Goal: Task Accomplishment & Management: Use online tool/utility

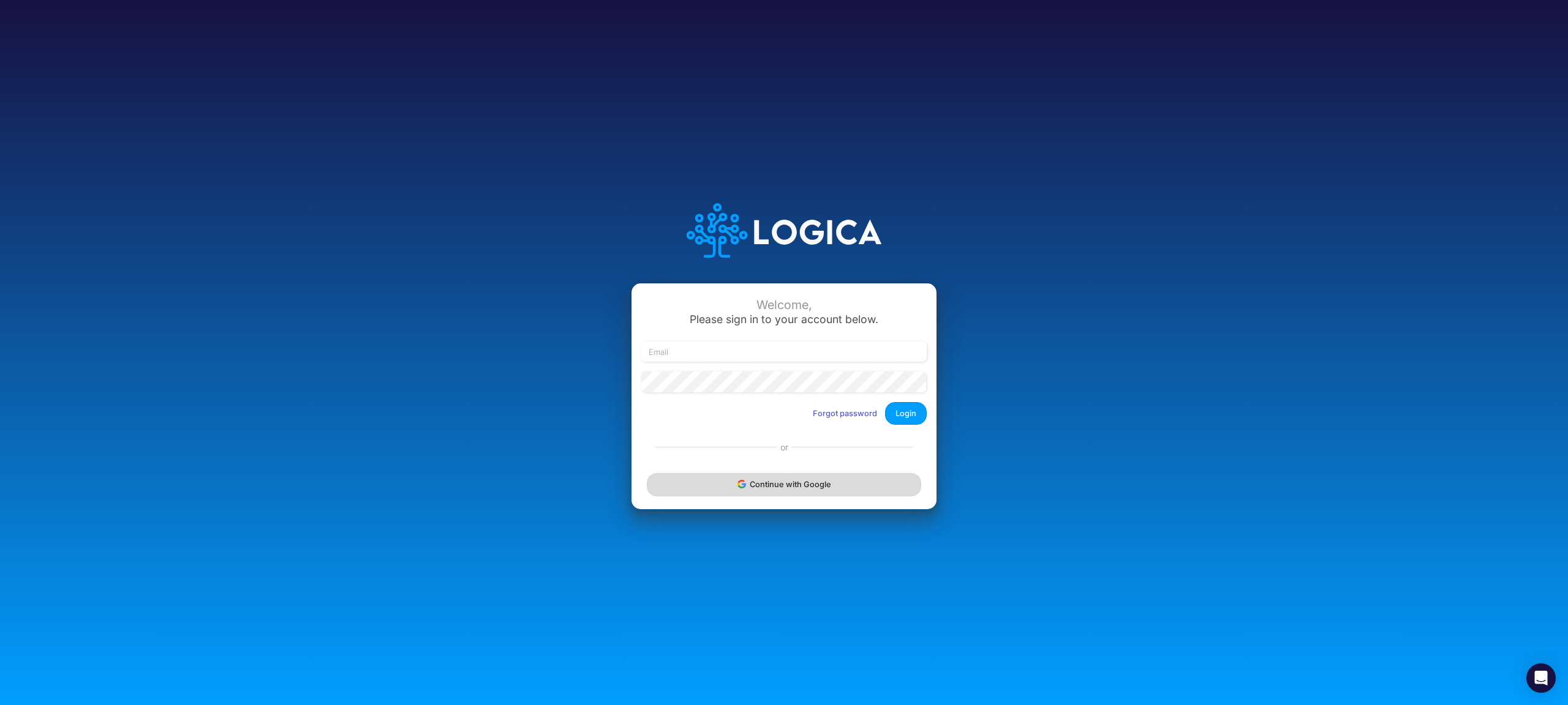
click at [793, 486] on button "Continue with Google" at bounding box center [784, 485] width 275 height 23
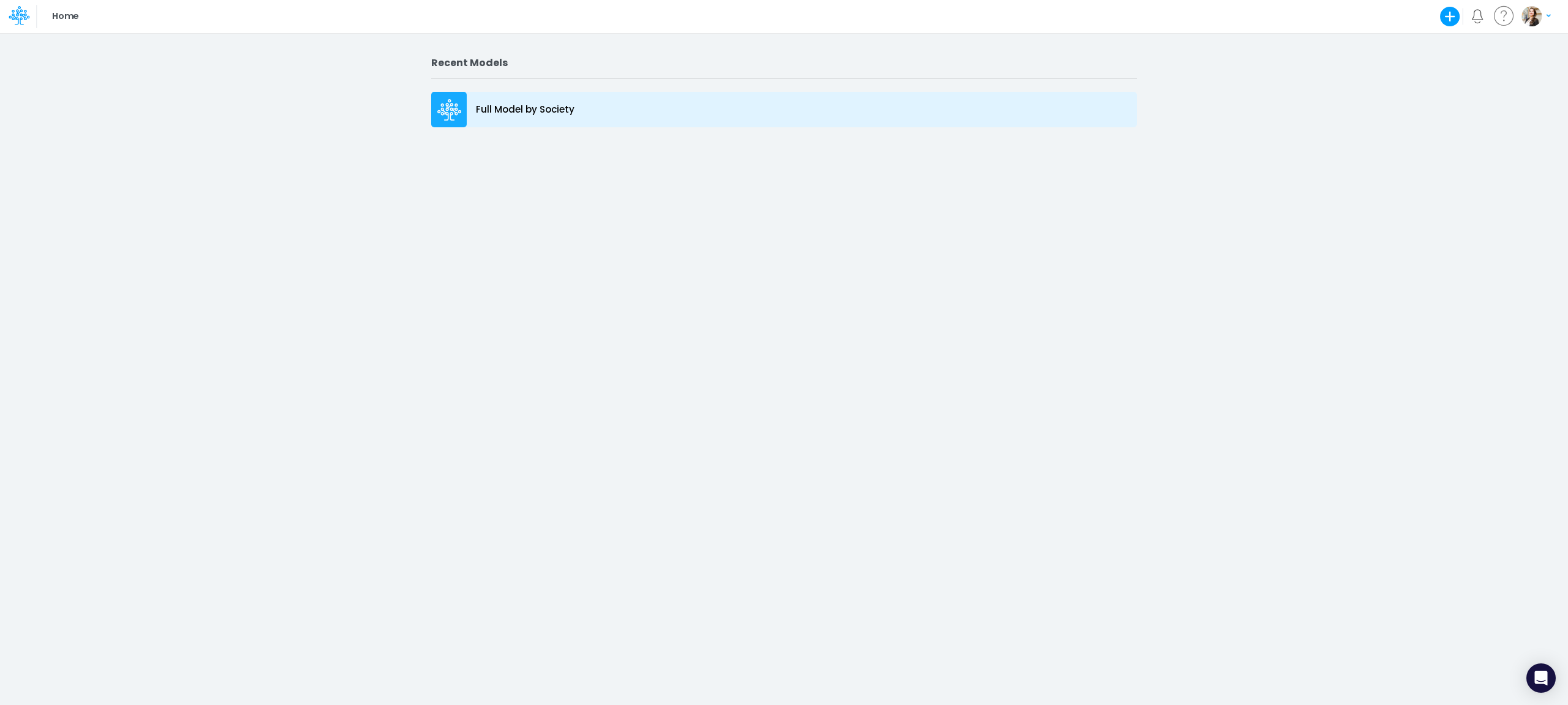
click at [549, 110] on p "Full Model by Society" at bounding box center [525, 110] width 98 height 14
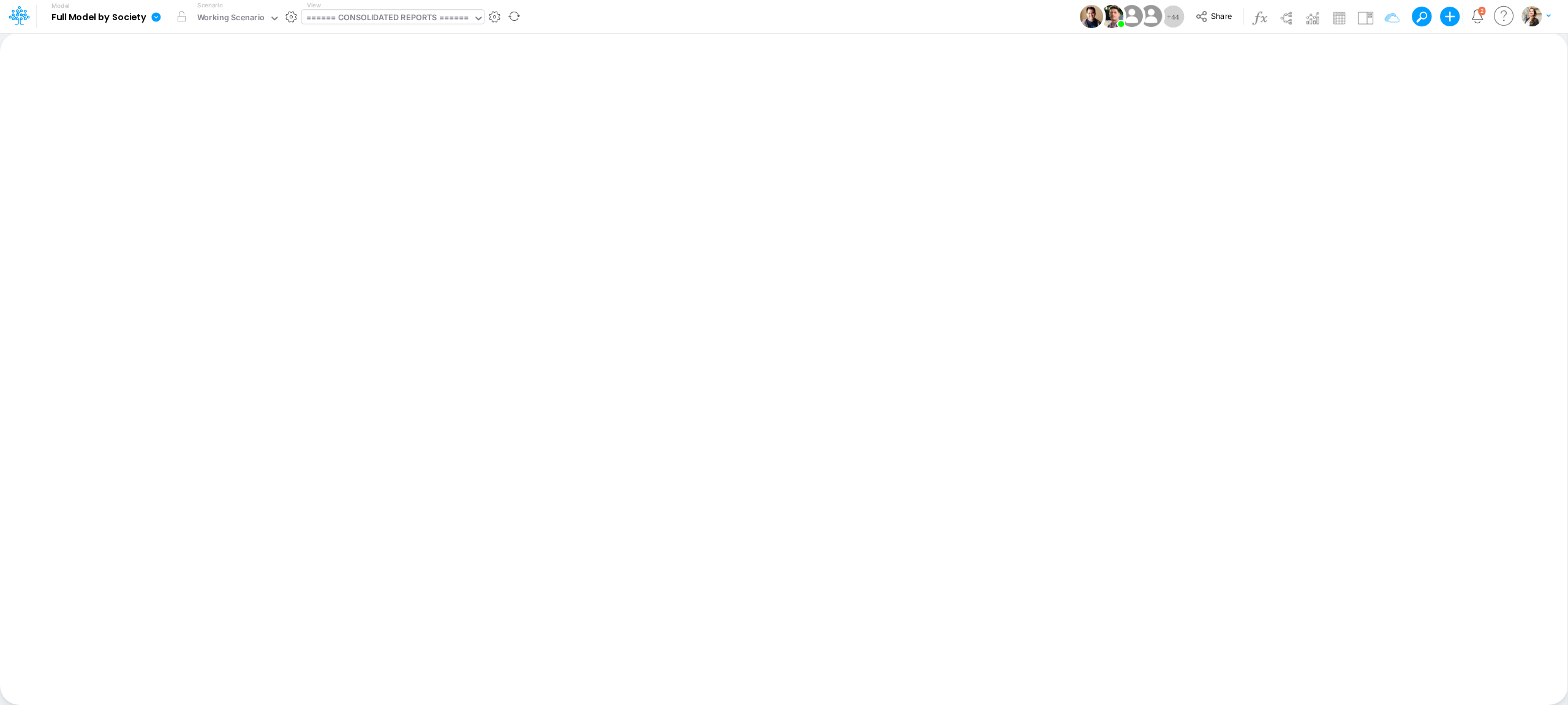
click at [358, 20] on div "====== CONSOLIDATED REPORTS ======" at bounding box center [388, 19] width 163 height 14
type input "bs"
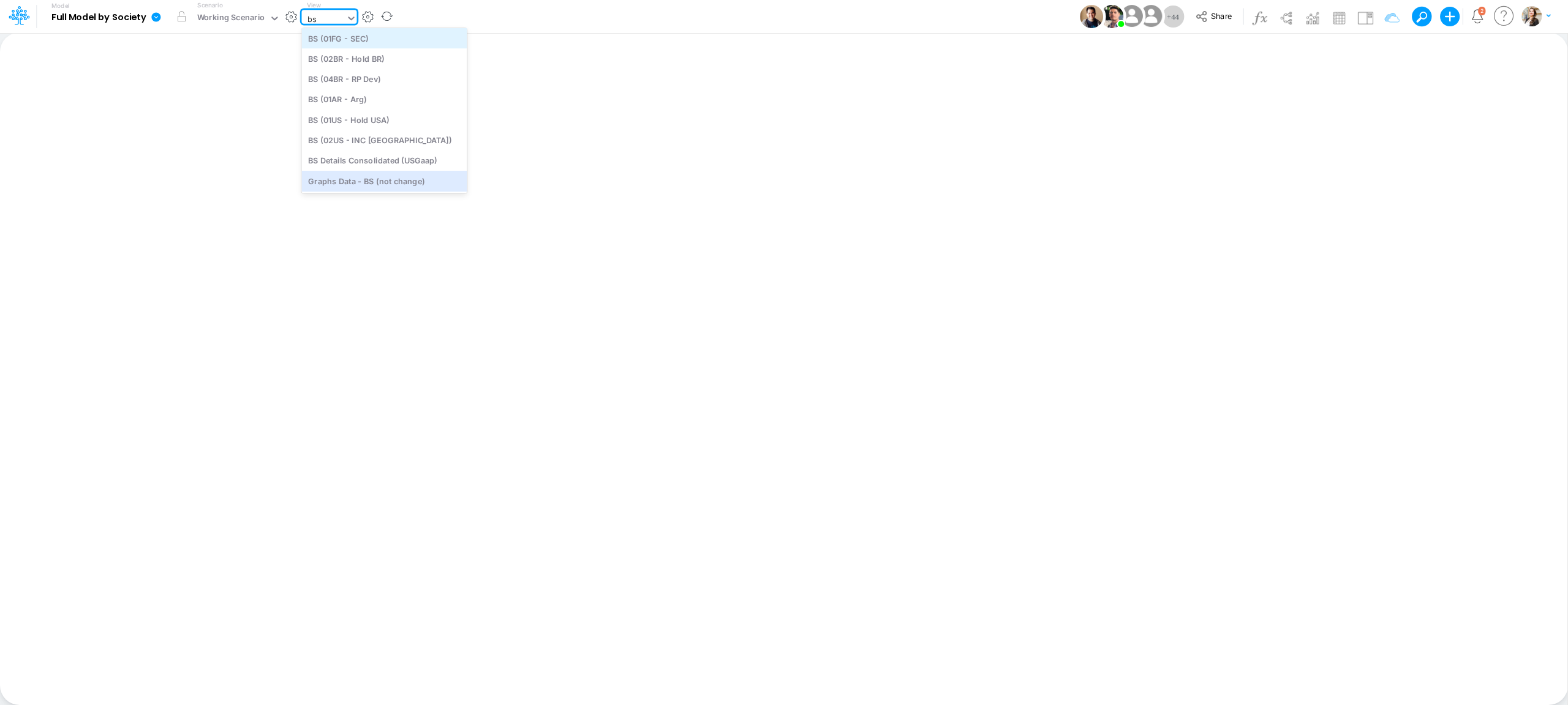
scroll to position [183, 0]
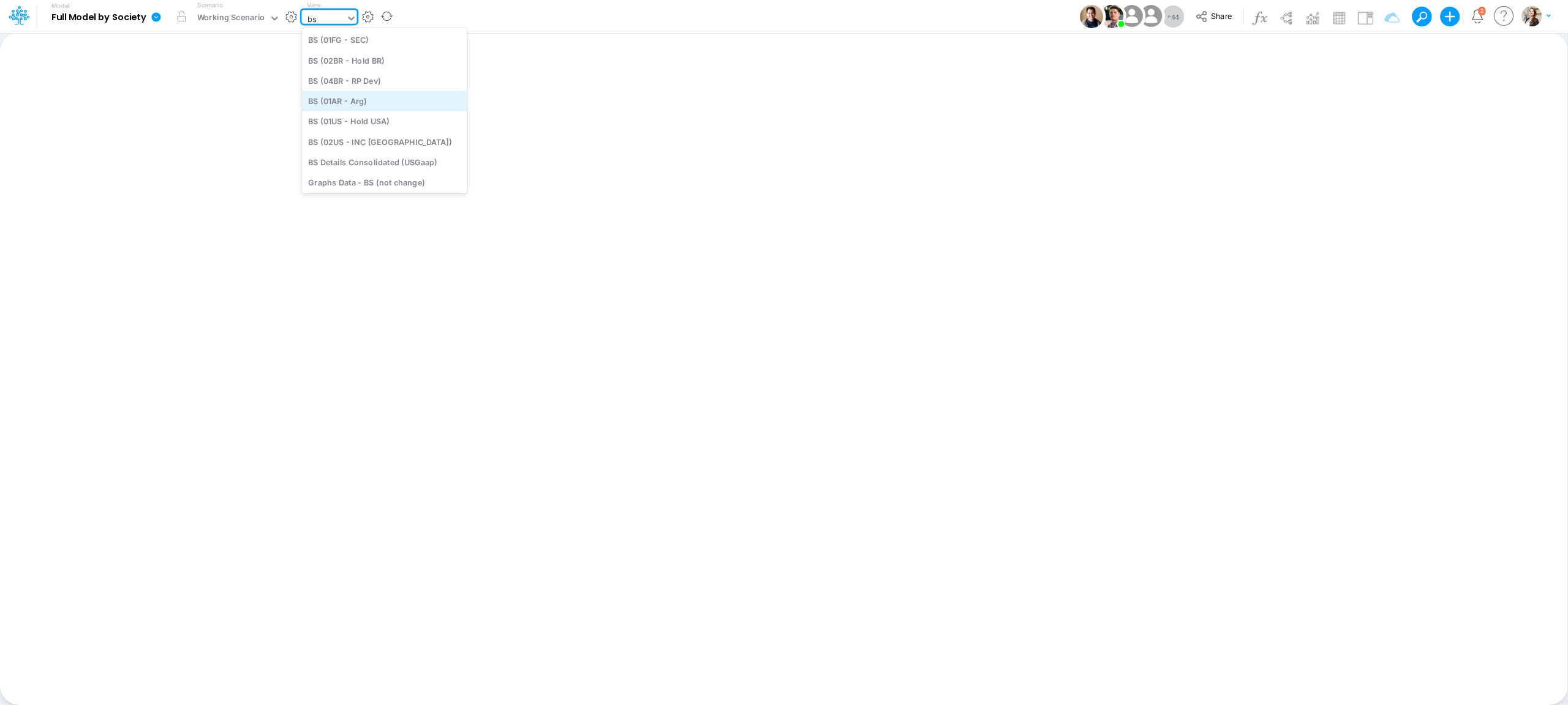
click at [351, 99] on div "BS (01AR - Arg)" at bounding box center [385, 101] width 165 height 20
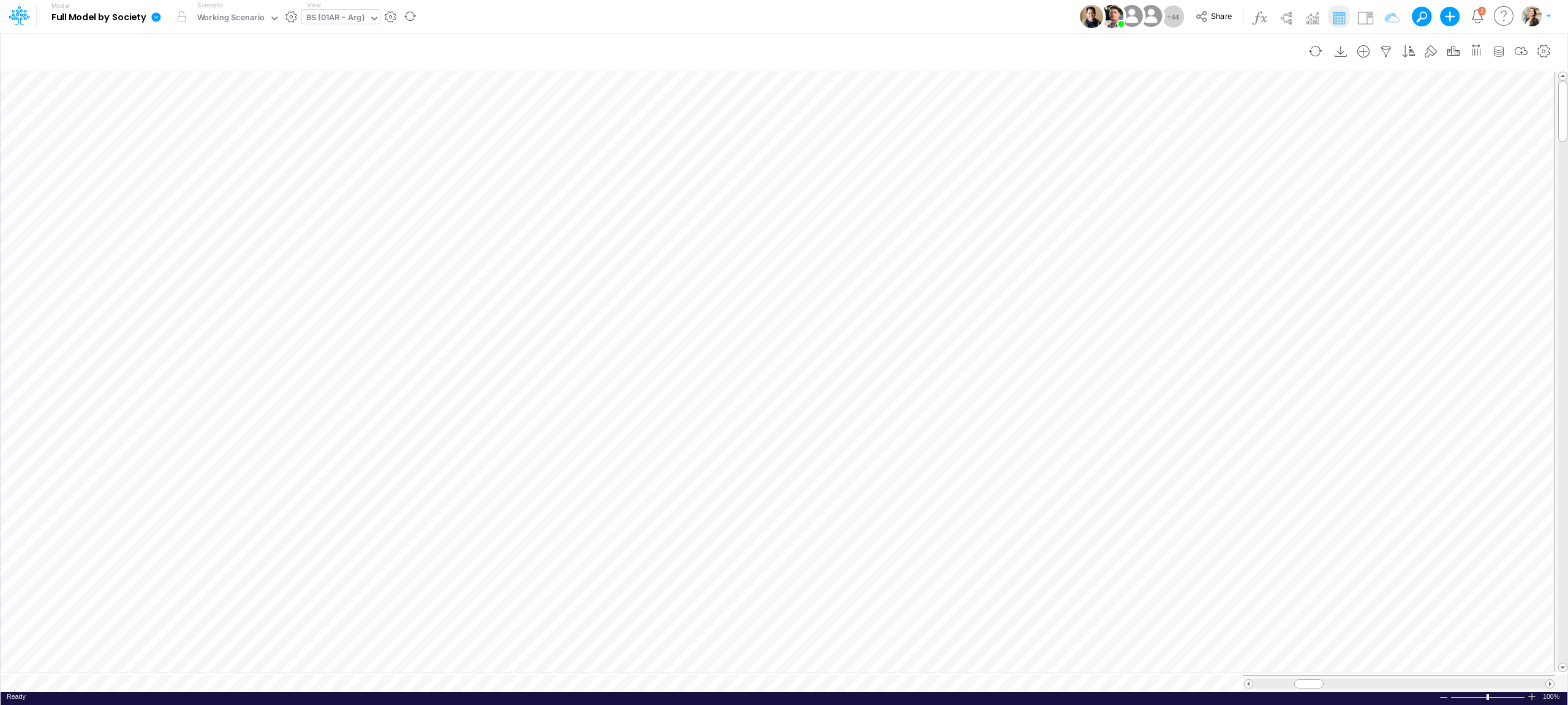
scroll to position [0, 1]
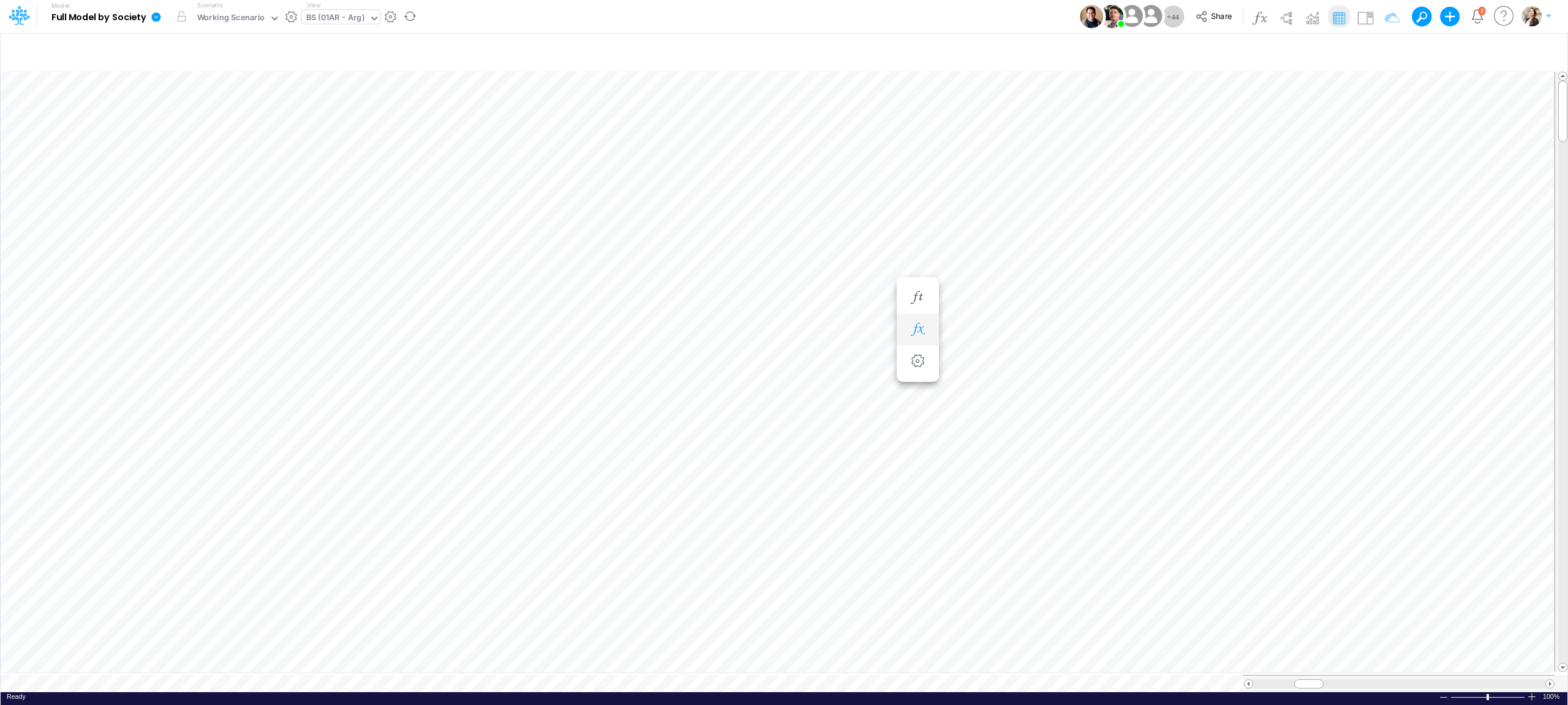
scroll to position [0, 1]
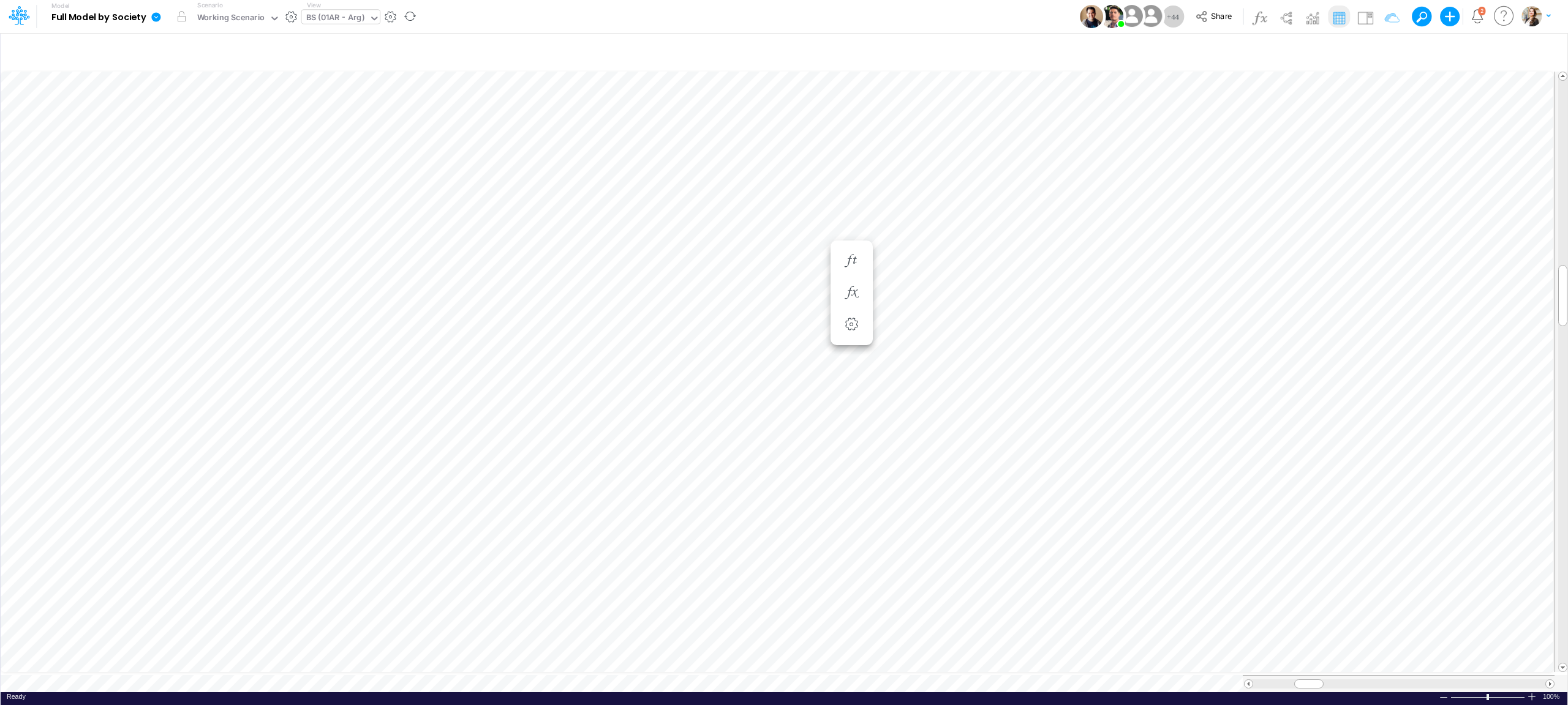
scroll to position [0, 1]
click at [797, 518] on li at bounding box center [785, 514] width 42 height 32
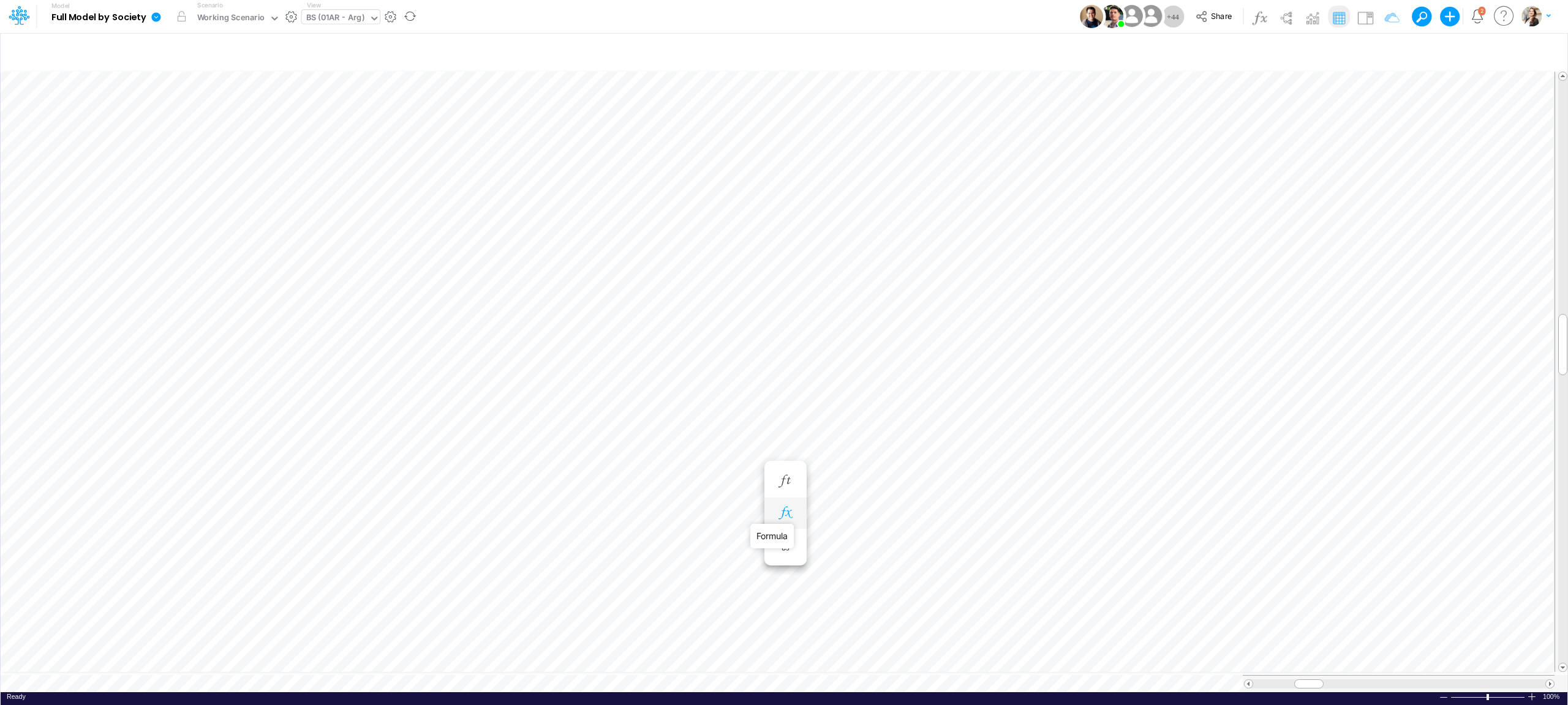
click at [786, 512] on icon "button" at bounding box center [785, 513] width 19 height 13
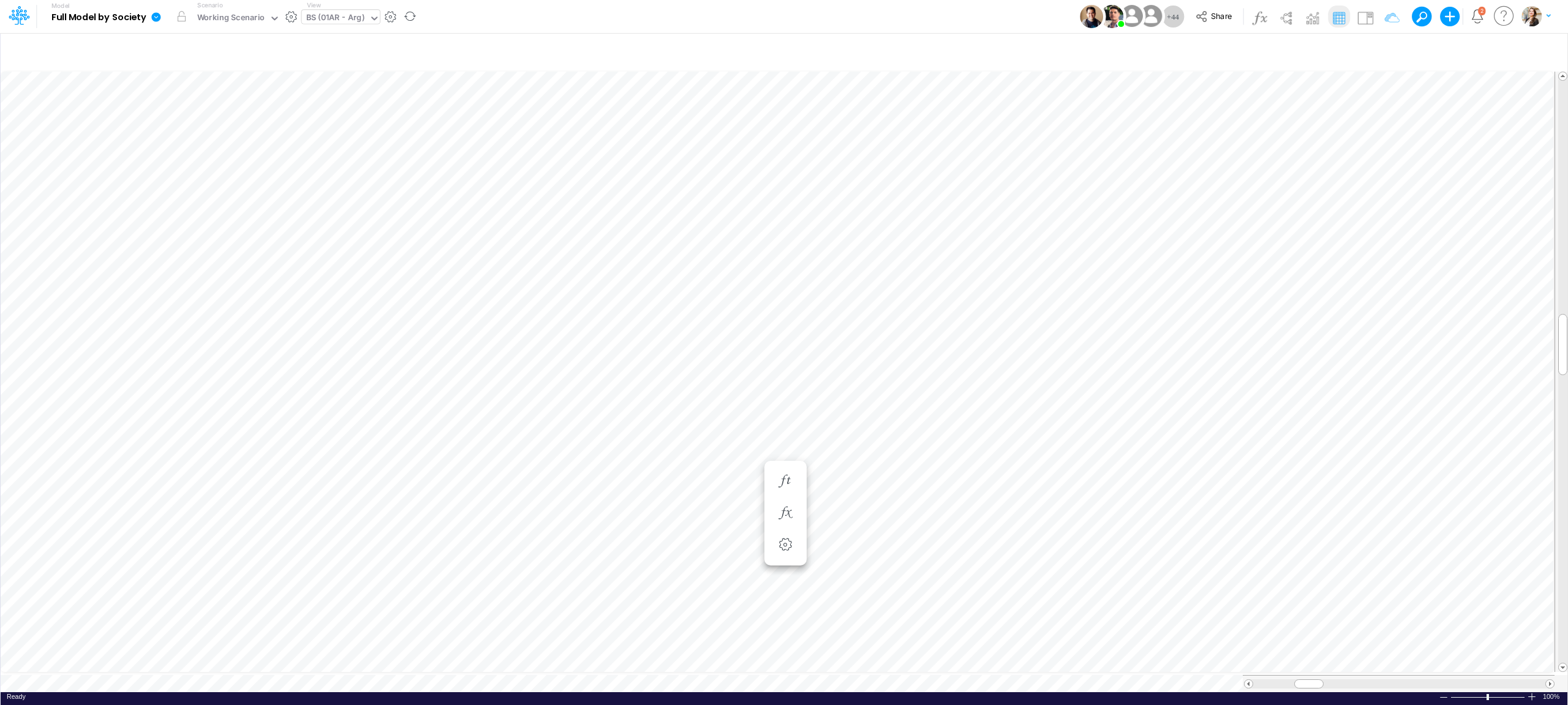
scroll to position [0, 1]
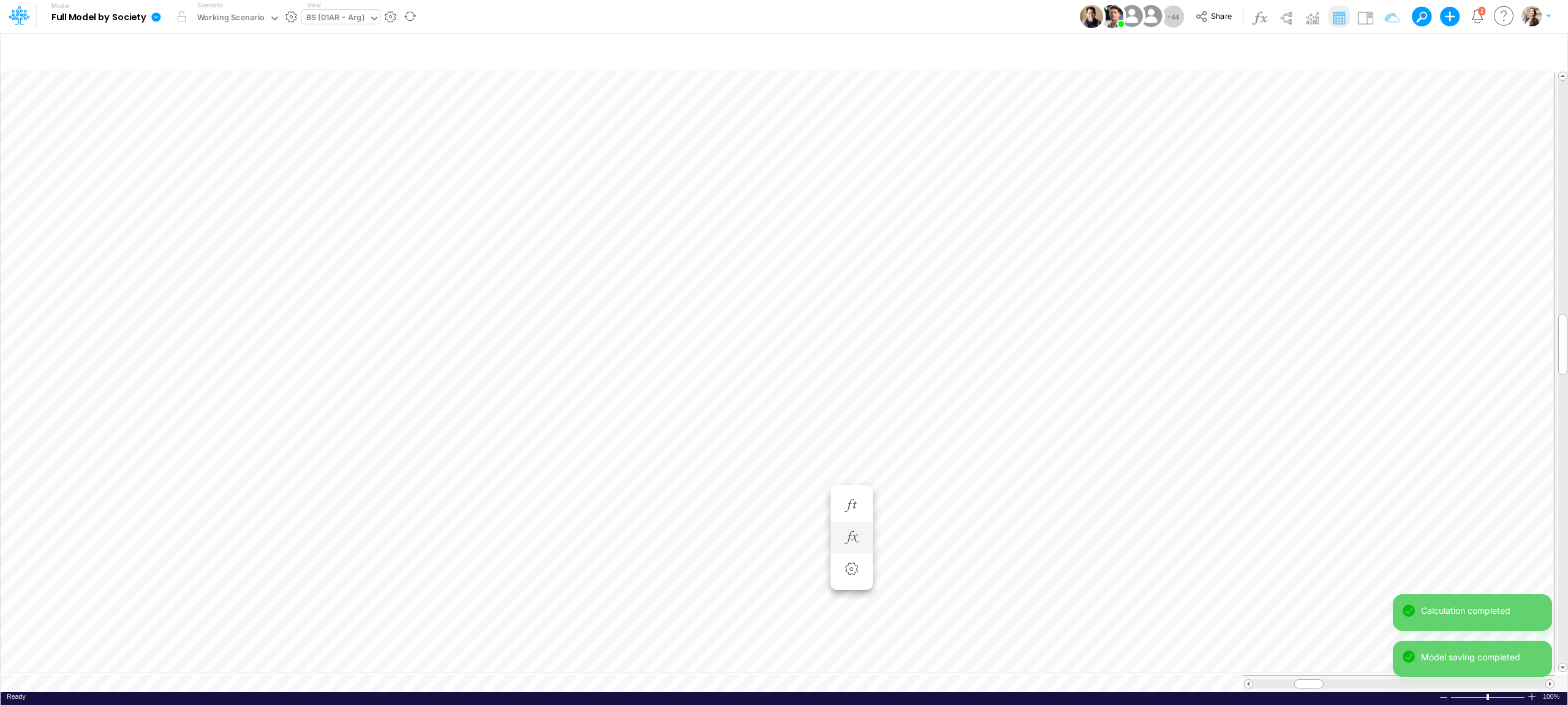
scroll to position [0, 1]
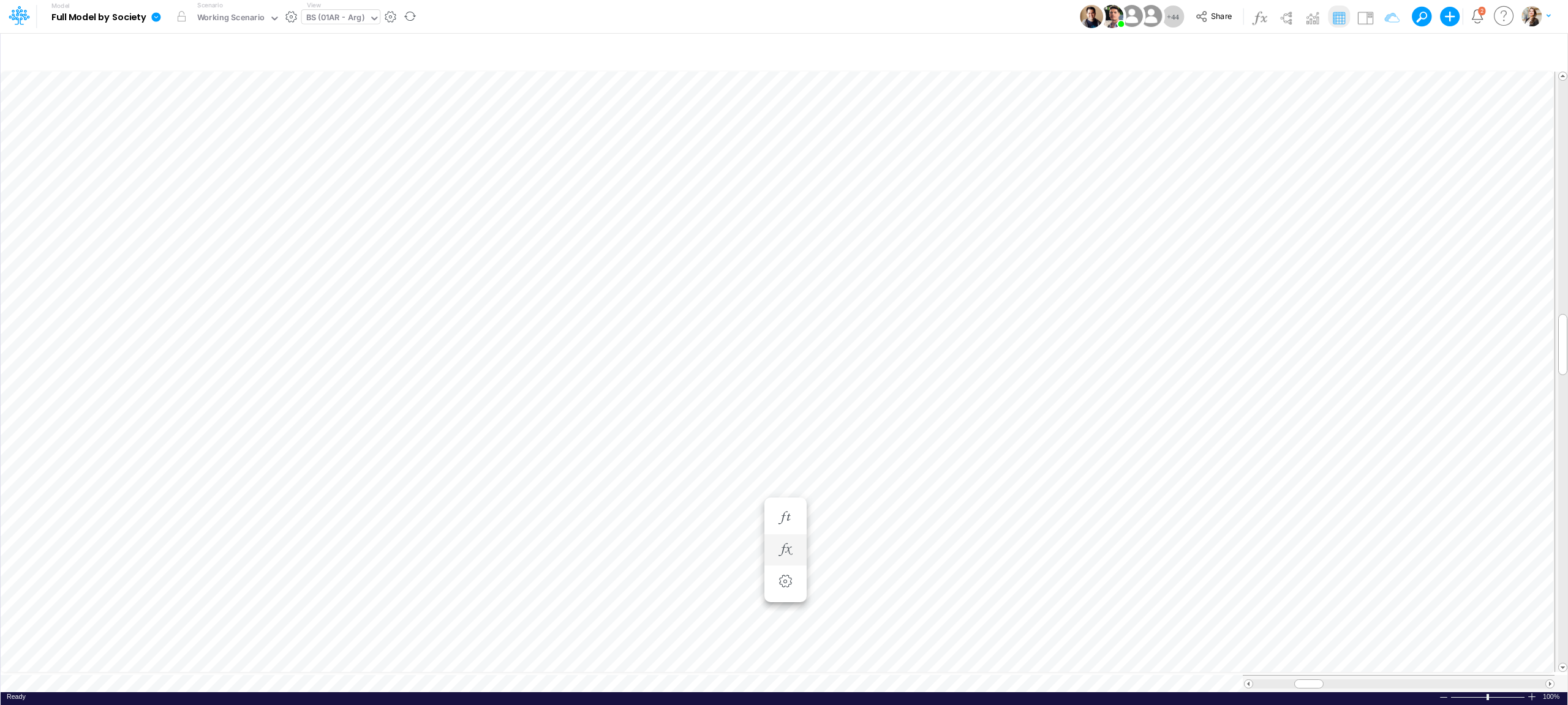
scroll to position [0, 1]
click at [848, 506] on icon "button" at bounding box center [851, 506] width 19 height 13
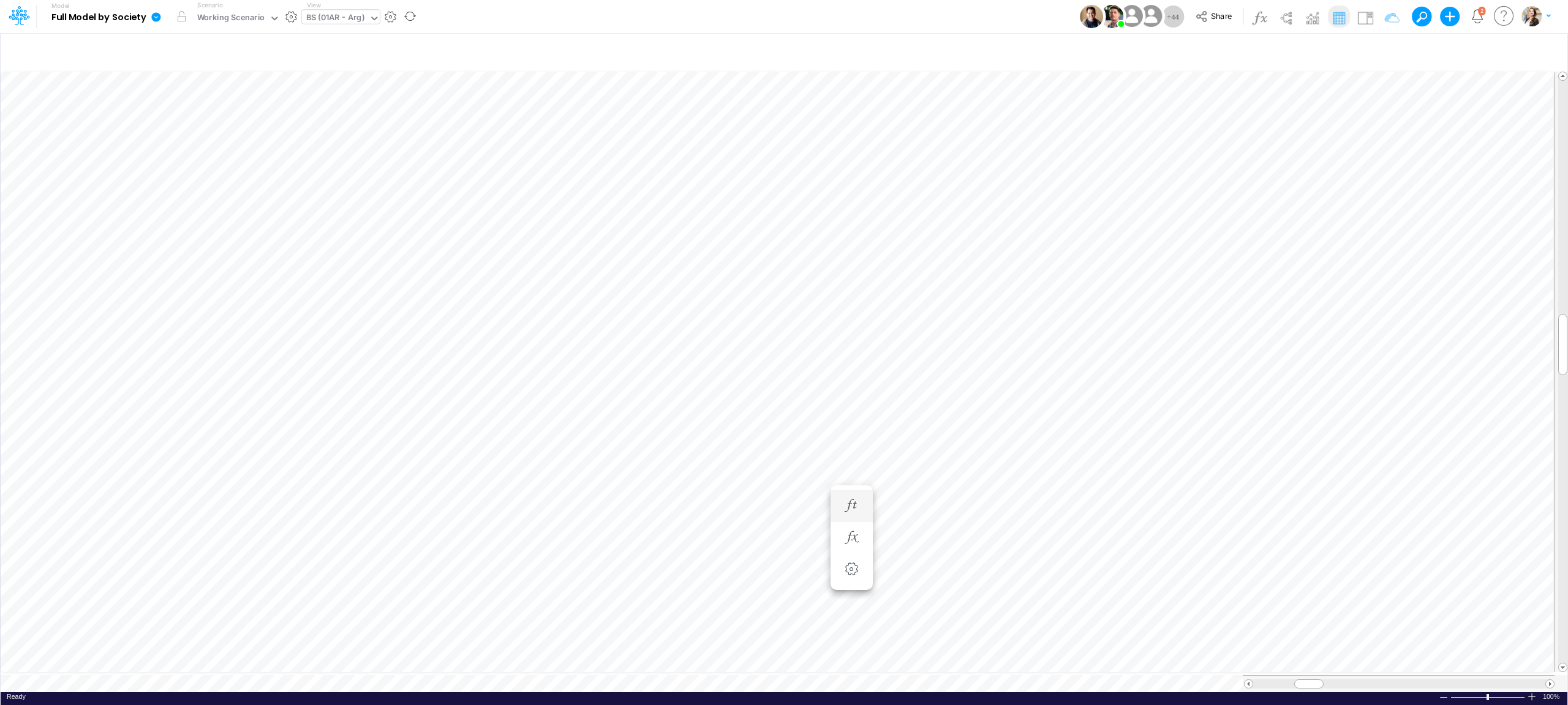
scroll to position [0, 1]
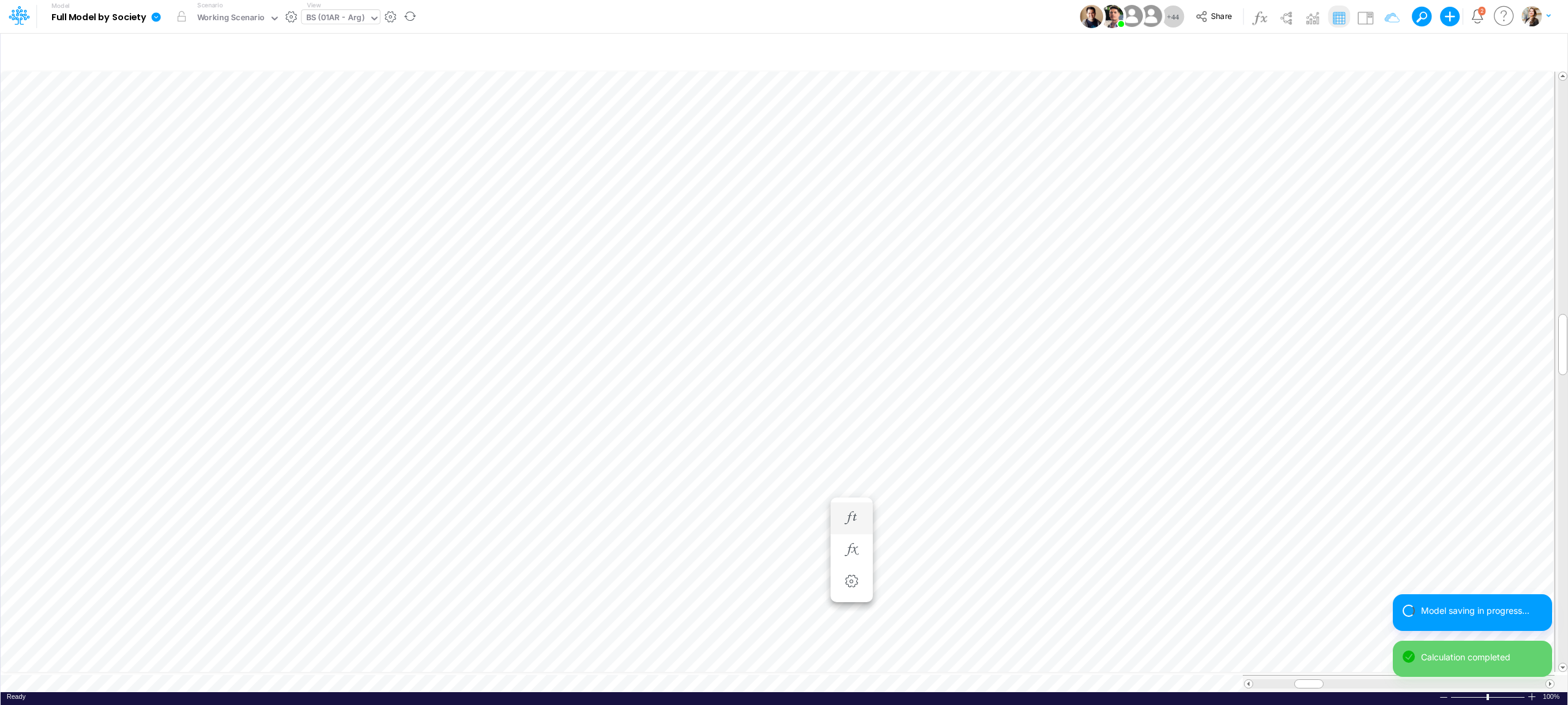
scroll to position [0, 1]
click at [853, 507] on icon "button" at bounding box center [851, 506] width 19 height 13
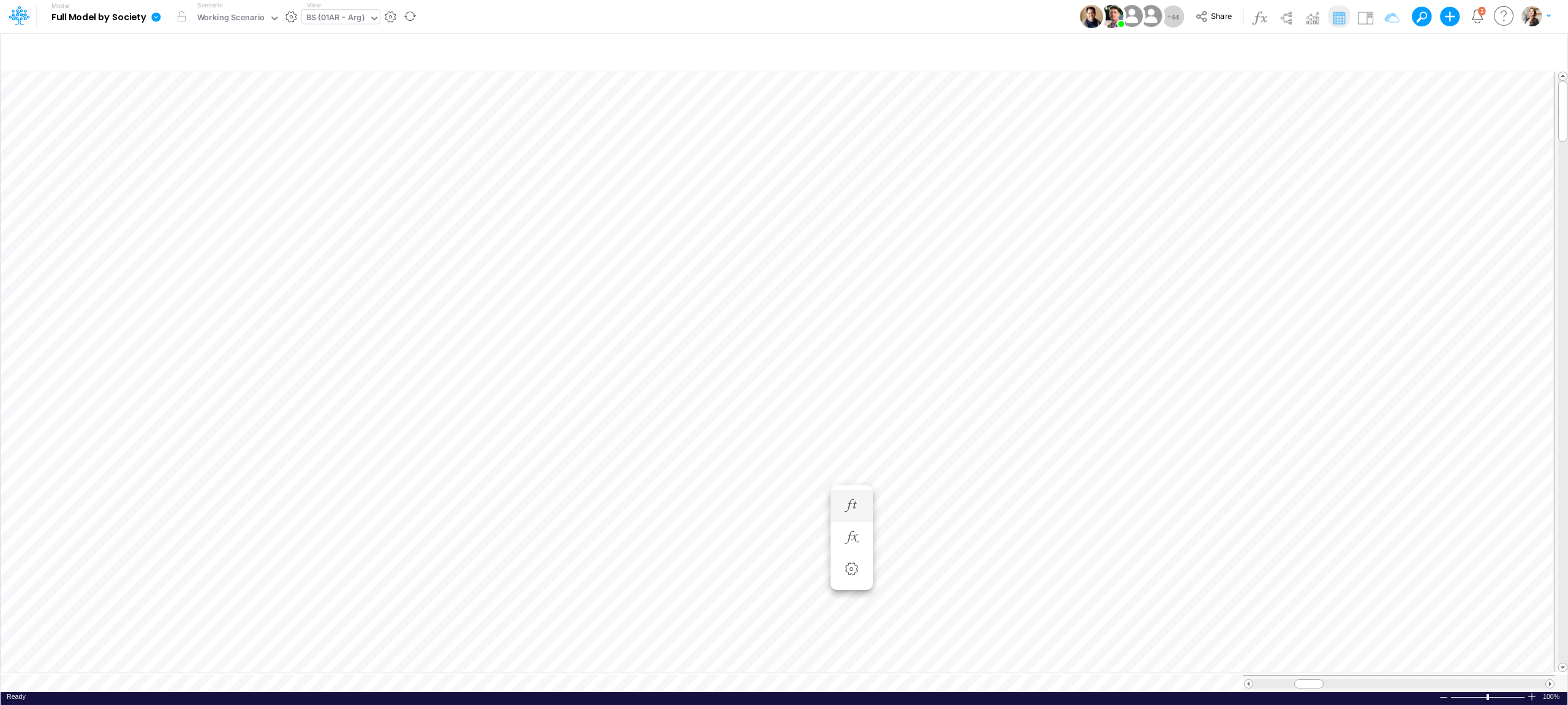
scroll to position [0, 1]
click at [851, 337] on icon "button" at bounding box center [851, 335] width 19 height 13
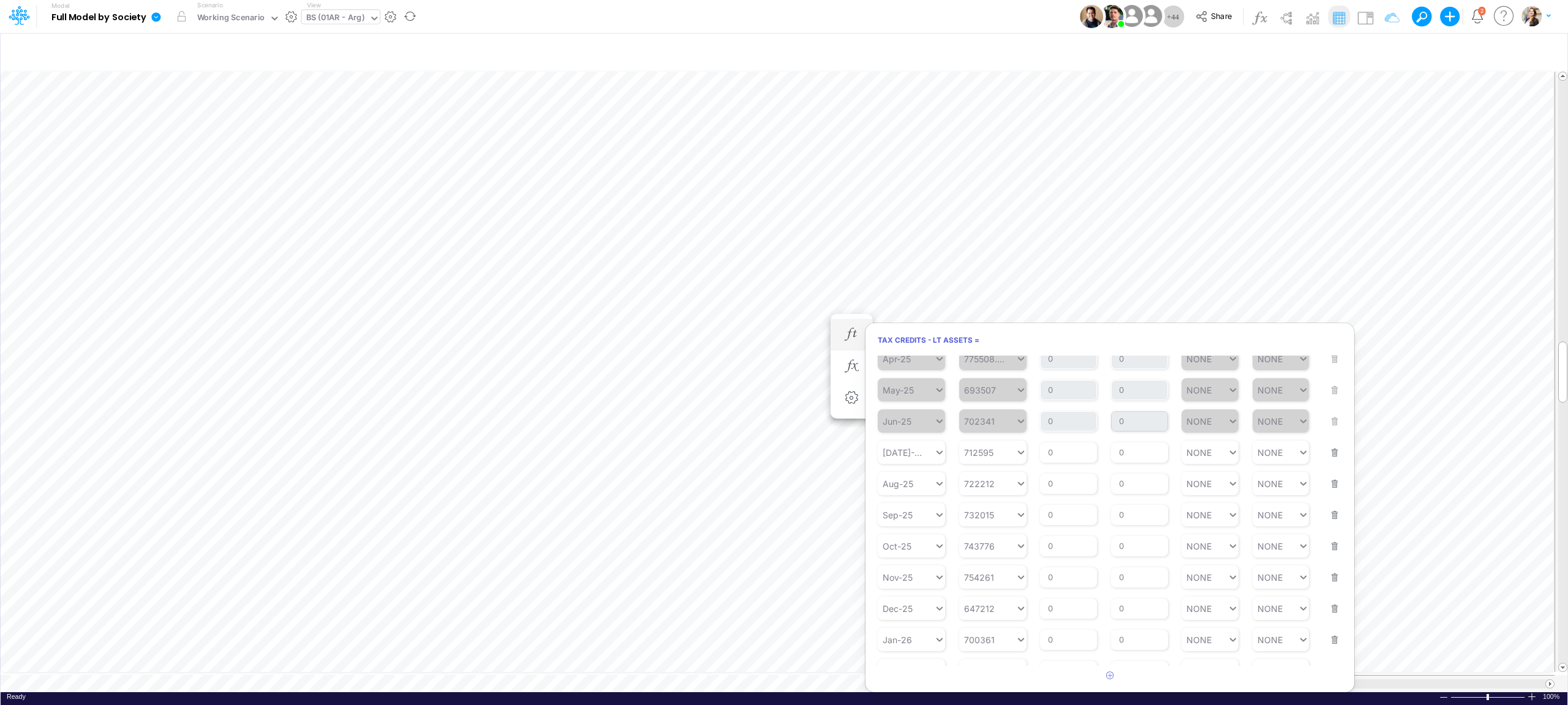
scroll to position [160, 0]
click at [852, 366] on icon "button" at bounding box center [851, 367] width 19 height 13
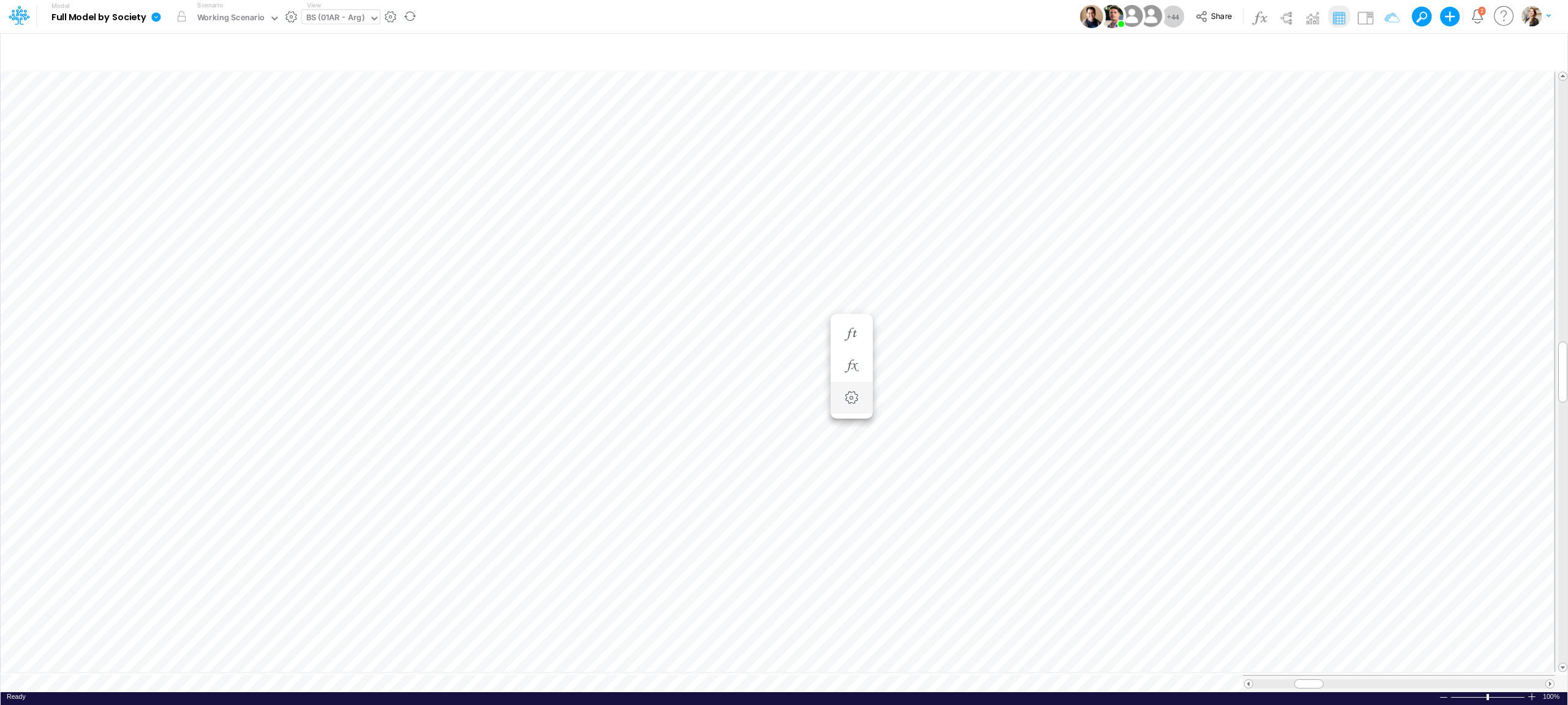
scroll to position [0, 1]
click at [376, 18] on icon at bounding box center [374, 18] width 11 height 11
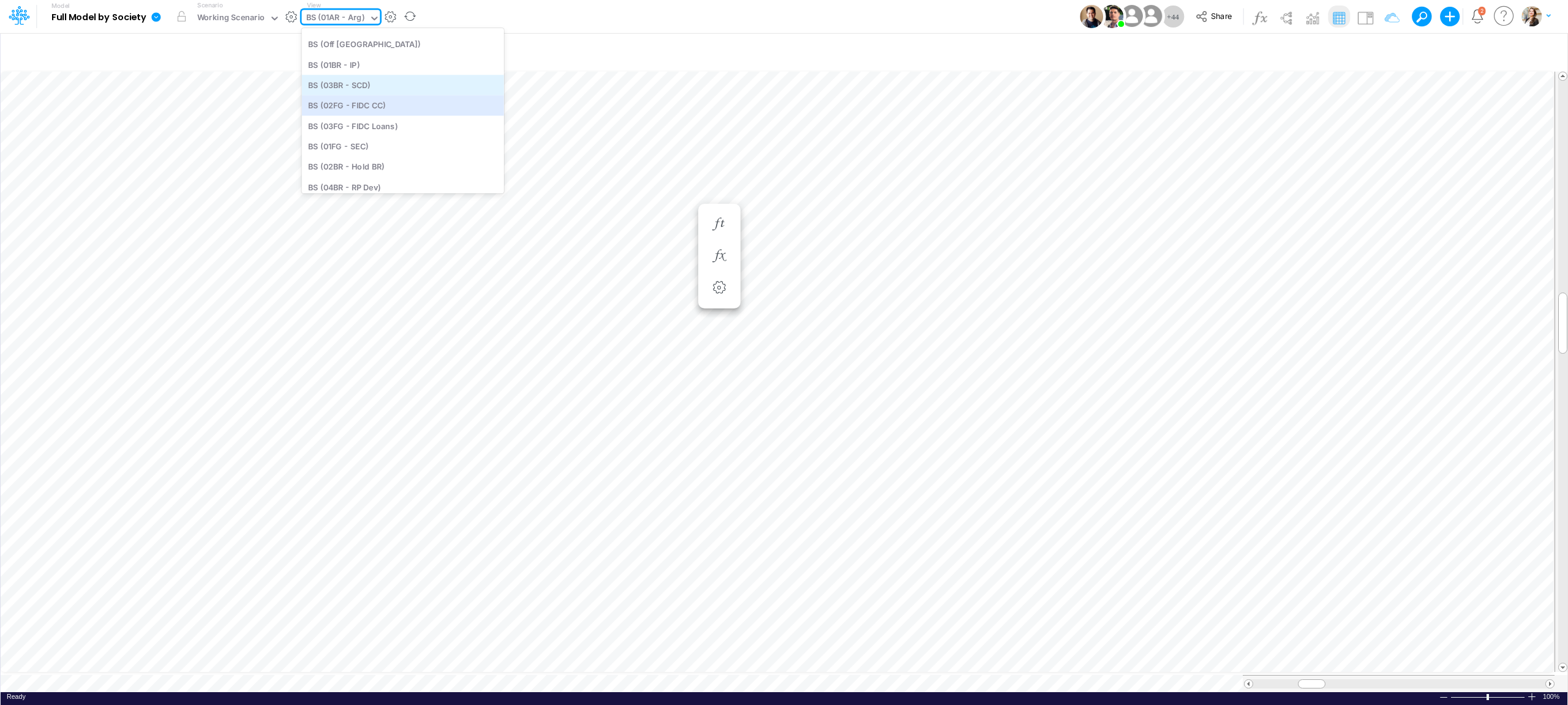
scroll to position [808, 0]
click at [380, 91] on div "BS (01BR - IP)" at bounding box center [403, 90] width 202 height 20
type input "BS (01BR - IP)"
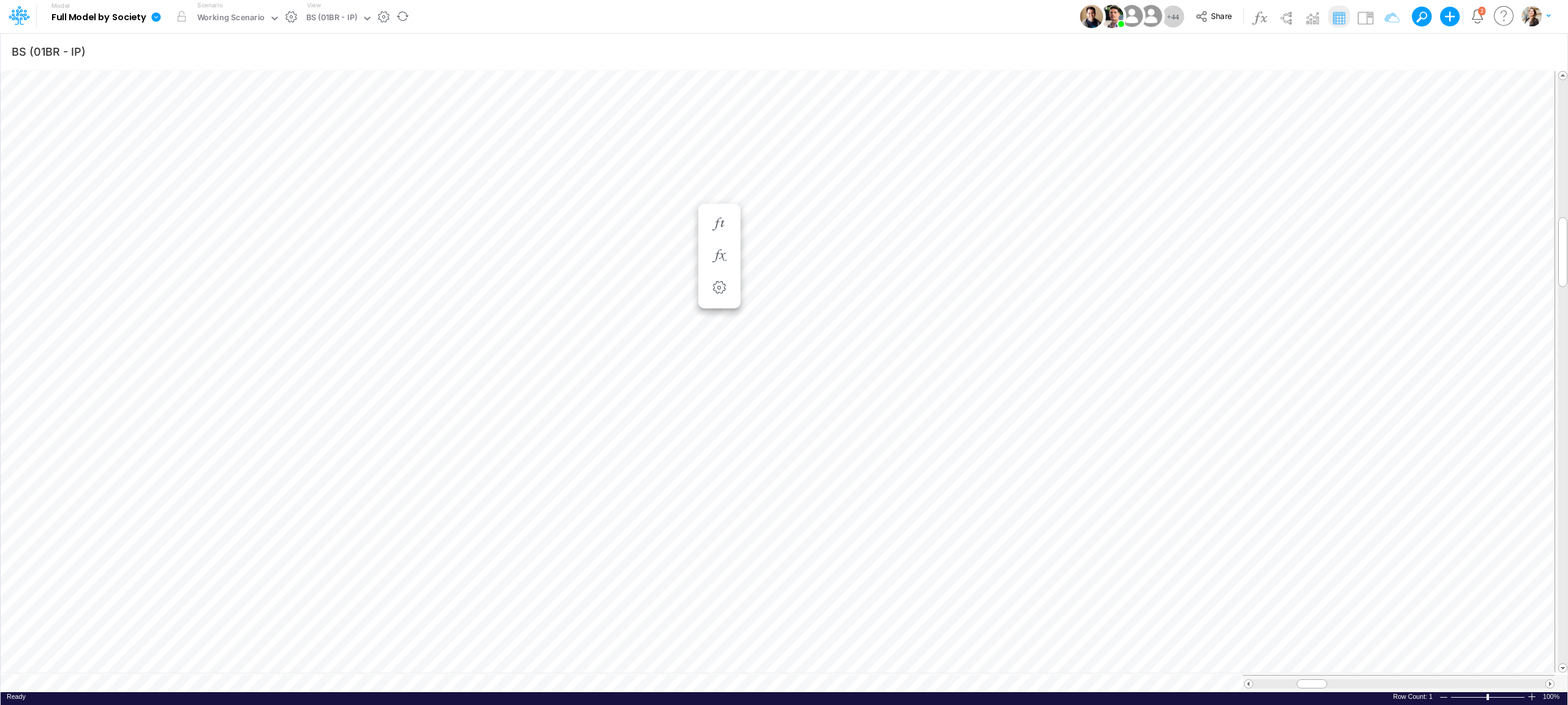
scroll to position [0, 1]
click at [854, 205] on icon "button" at bounding box center [851, 207] width 19 height 13
click at [853, 178] on icon "button" at bounding box center [851, 175] width 19 height 13
click at [1543, 52] on icon "button" at bounding box center [1544, 52] width 19 height 13
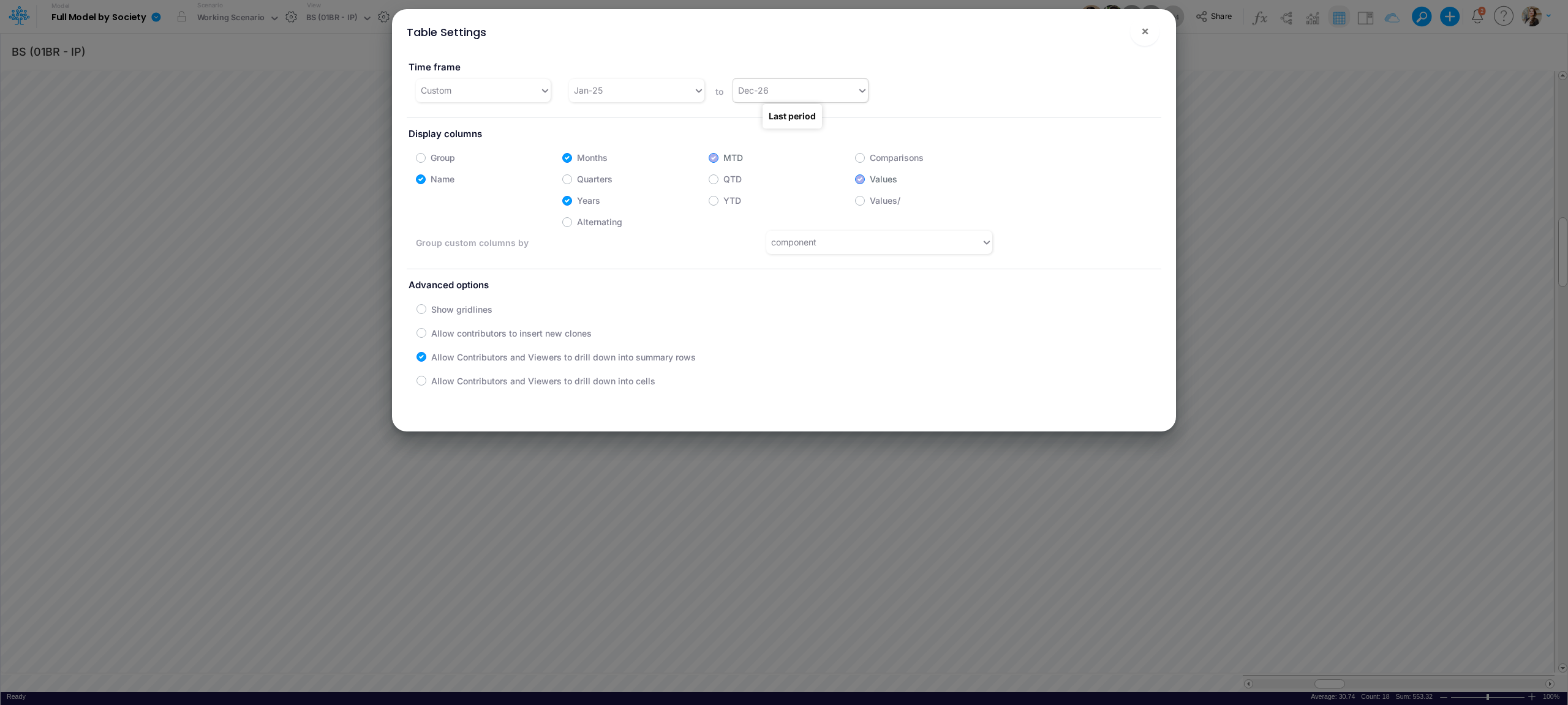
click at [776, 96] on div "Dec-26" at bounding box center [795, 91] width 124 height 20
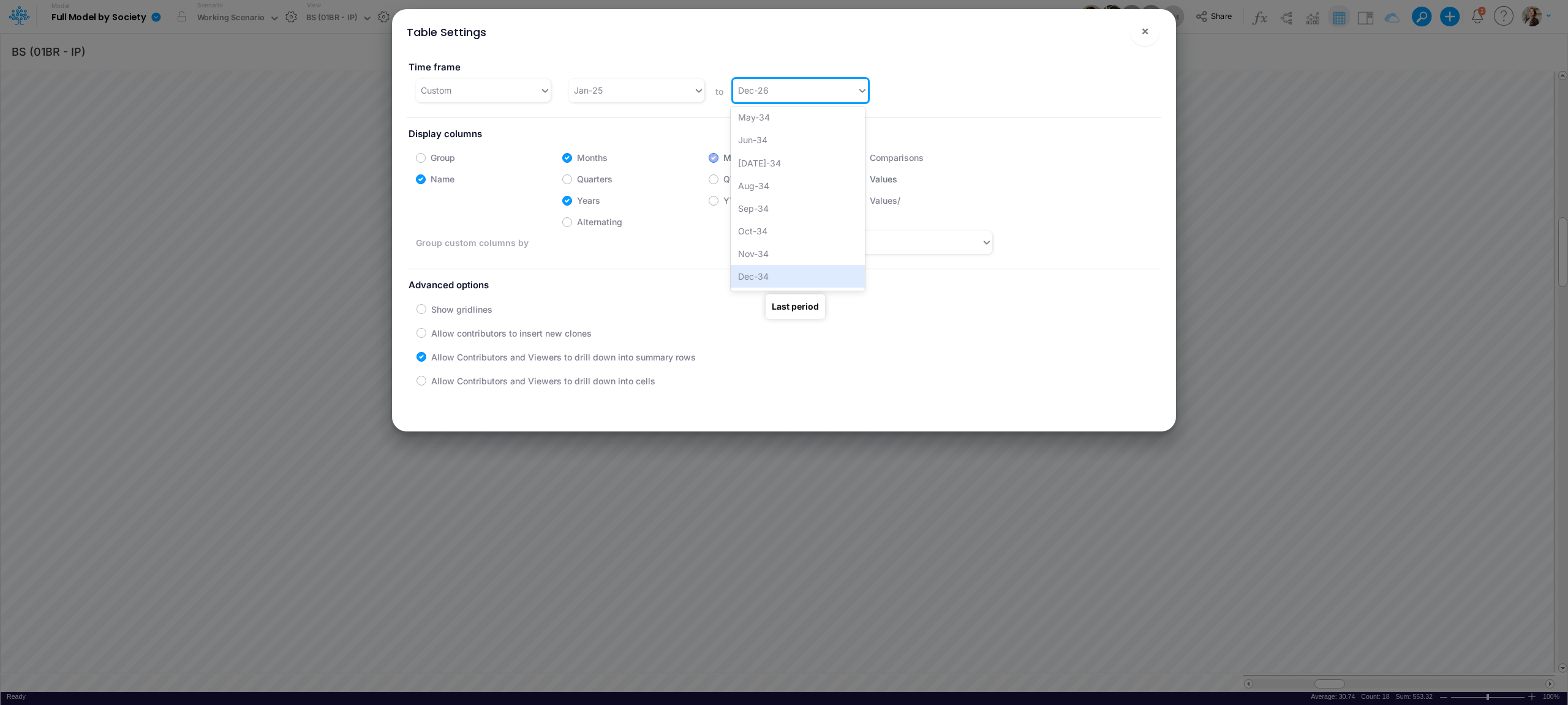
click at [756, 280] on div "Dec-34" at bounding box center [797, 277] width 134 height 23
click at [1141, 33] on span "×" at bounding box center [1145, 30] width 8 height 14
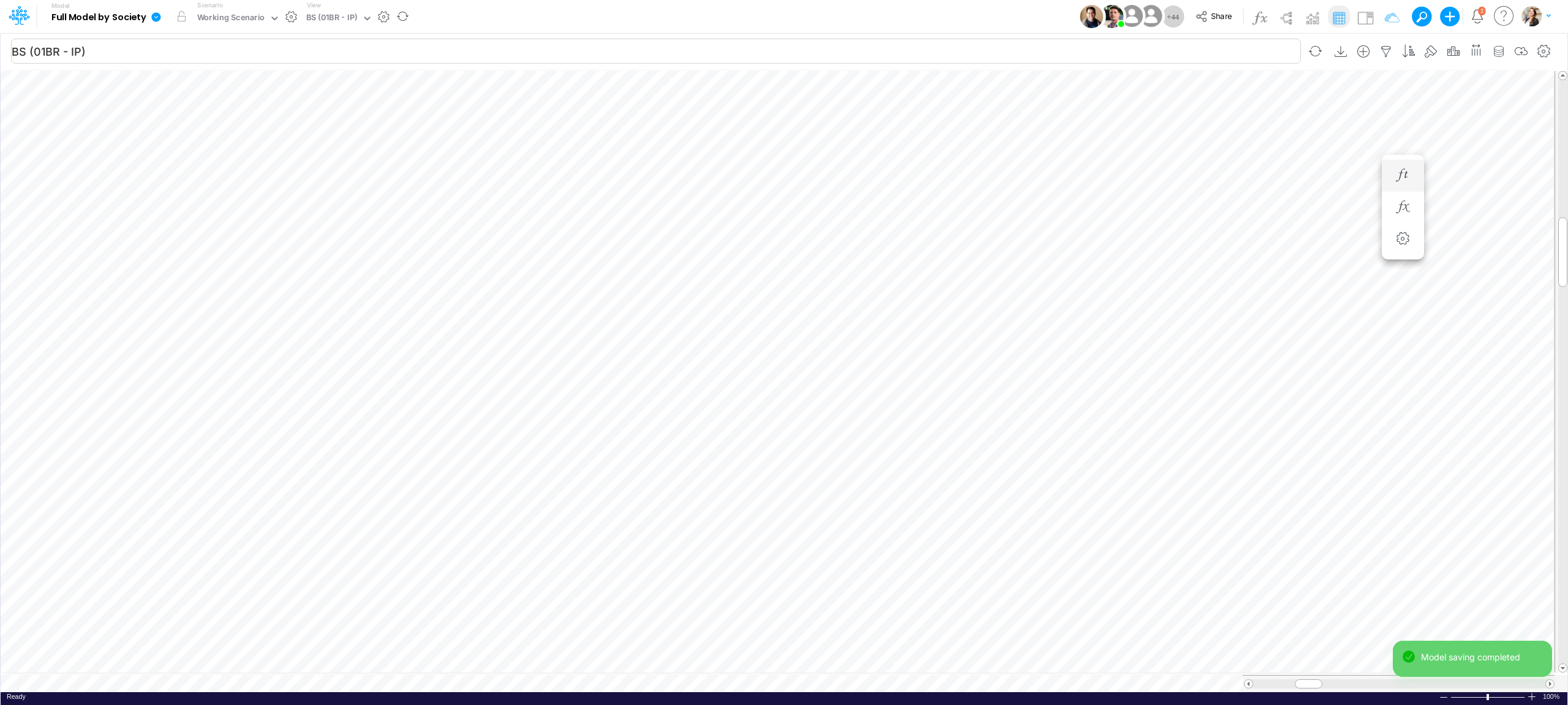
scroll to position [0, 1]
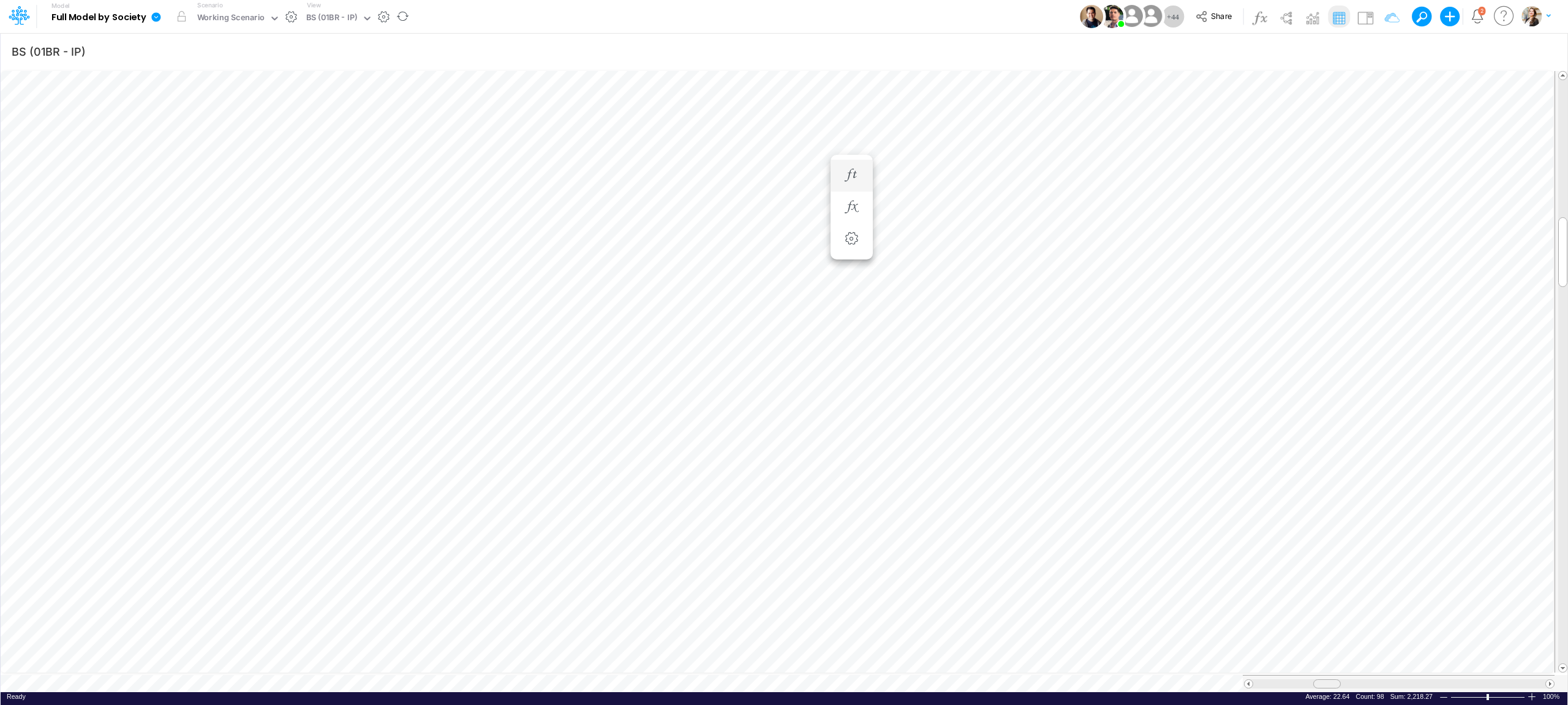
drag, startPoint x: 1484, startPoint y: 681, endPoint x: 1329, endPoint y: 686, distance: 155.1
click at [1329, 686] on div at bounding box center [1399, 684] width 312 height 17
click at [1342, 183] on button "button" at bounding box center [1337, 175] width 23 height 24
click at [1126, 257] on span "From current scenario" at bounding box center [1143, 259] width 92 height 11
click at [851, 173] on icon "button" at bounding box center [851, 175] width 19 height 13
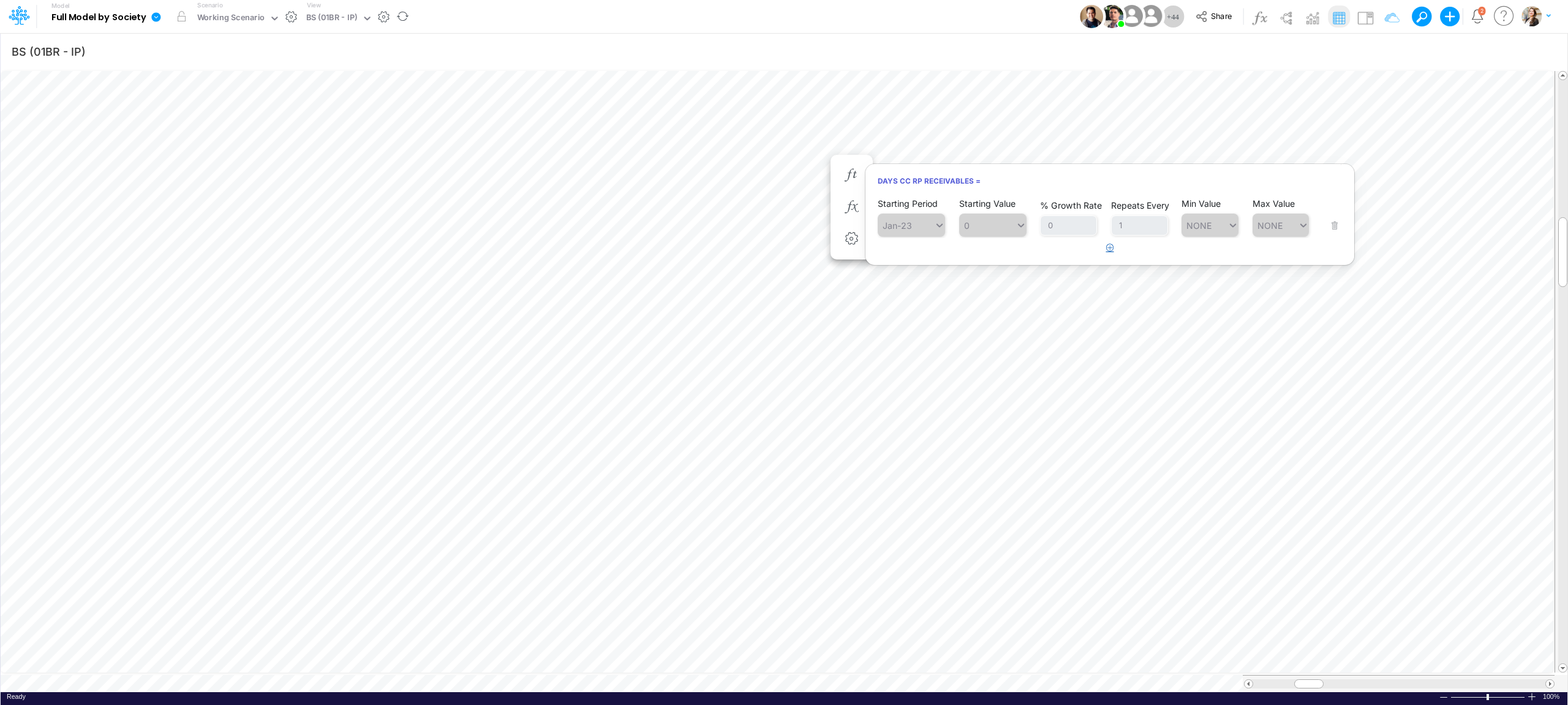
click at [1111, 247] on icon "button" at bounding box center [1110, 247] width 8 height 8
click at [922, 263] on div "Type to search..." at bounding box center [906, 257] width 56 height 18
click at [920, 284] on div "Forecast" at bounding box center [912, 286] width 68 height 20
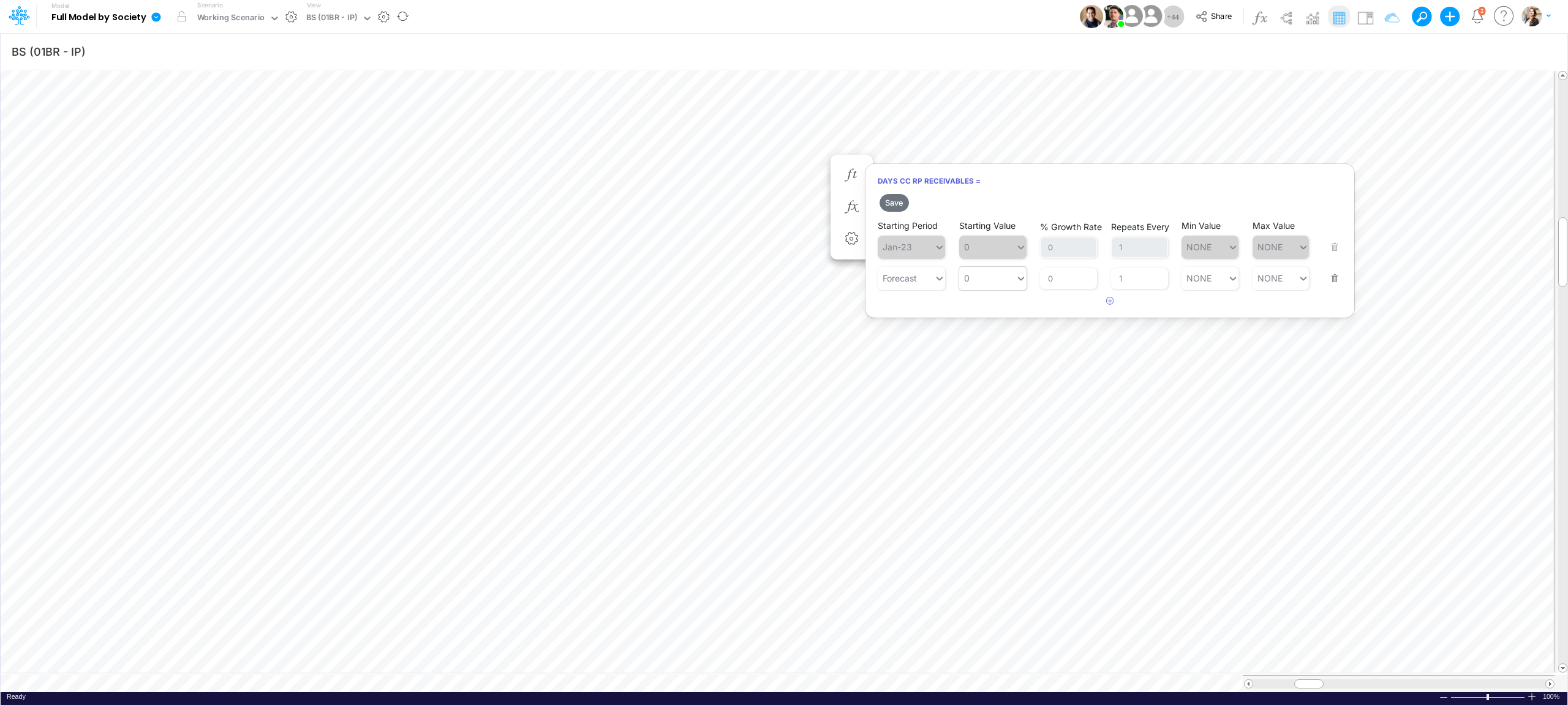
type input "0"
click at [979, 275] on div "0 0" at bounding box center [987, 278] width 56 height 18
click at [1006, 391] on div "AVG T3M" at bounding box center [993, 389] width 68 height 20
type input "AVG T3M"
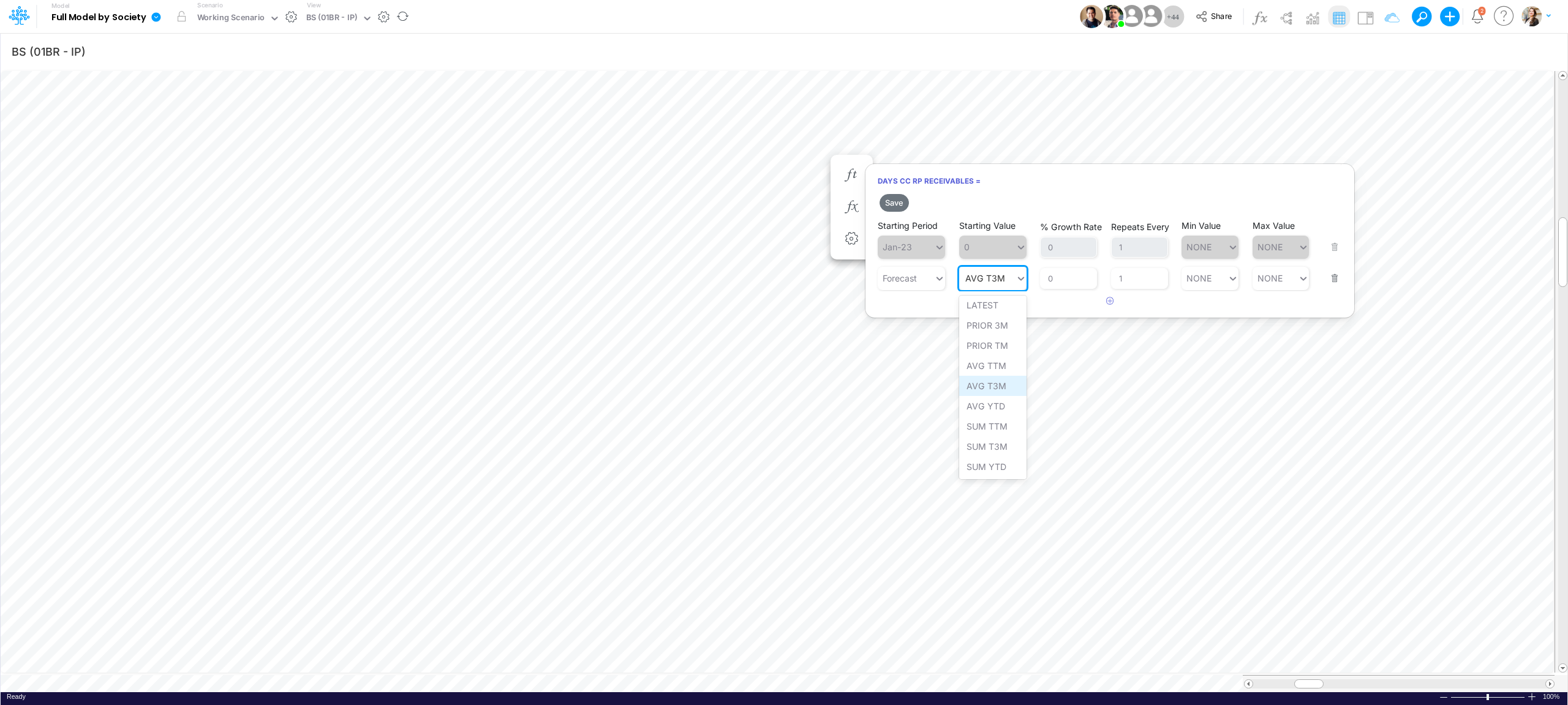
click at [1002, 385] on div "AVG T3M" at bounding box center [993, 386] width 68 height 20
type input "AVG T3M"
click at [1014, 277] on div "AVG T3M AVG T3M" at bounding box center [987, 278] width 56 height 18
click at [1306, 300] on article at bounding box center [1110, 302] width 489 height 20
click at [1148, 283] on input "1" at bounding box center [1140, 278] width 57 height 21
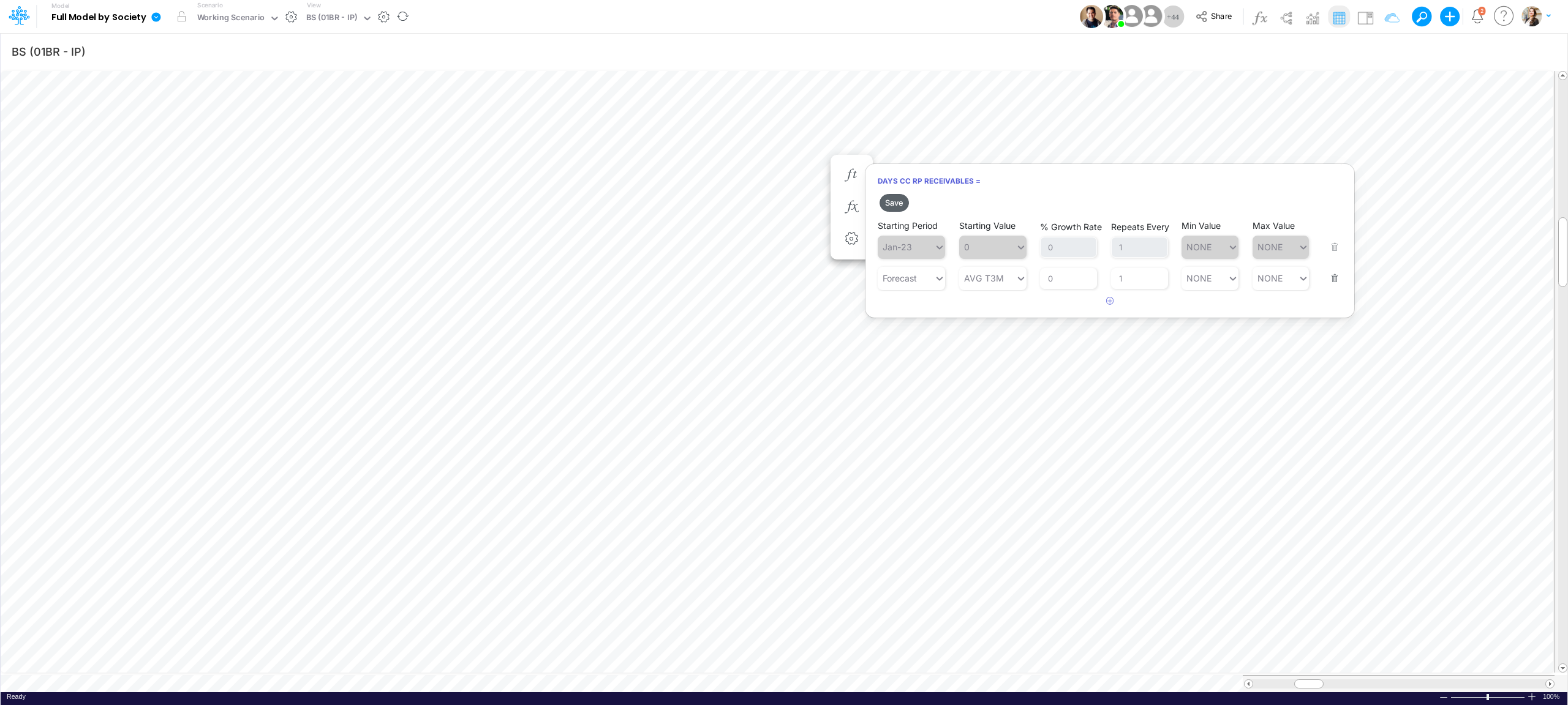
click at [902, 206] on button "Save" at bounding box center [894, 203] width 29 height 18
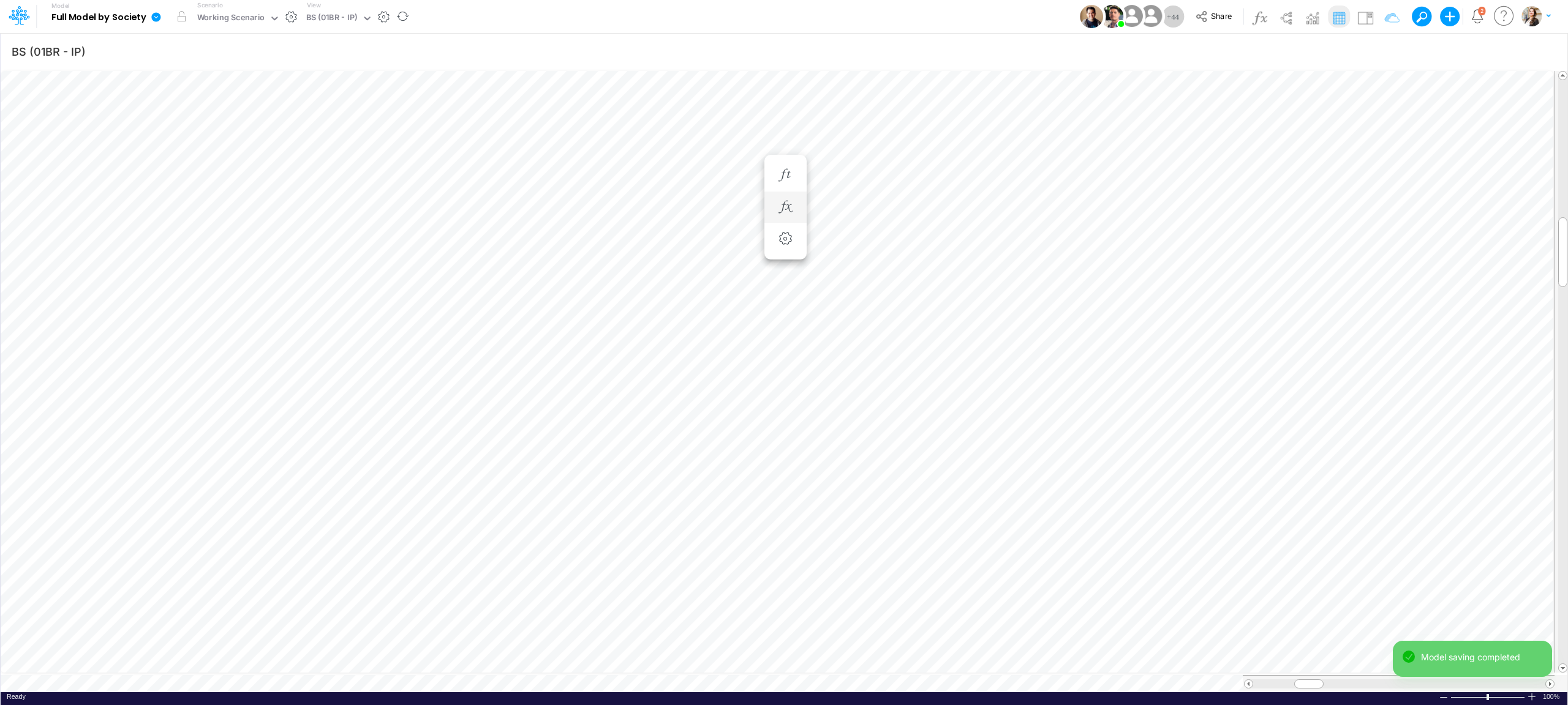
scroll to position [0, 1]
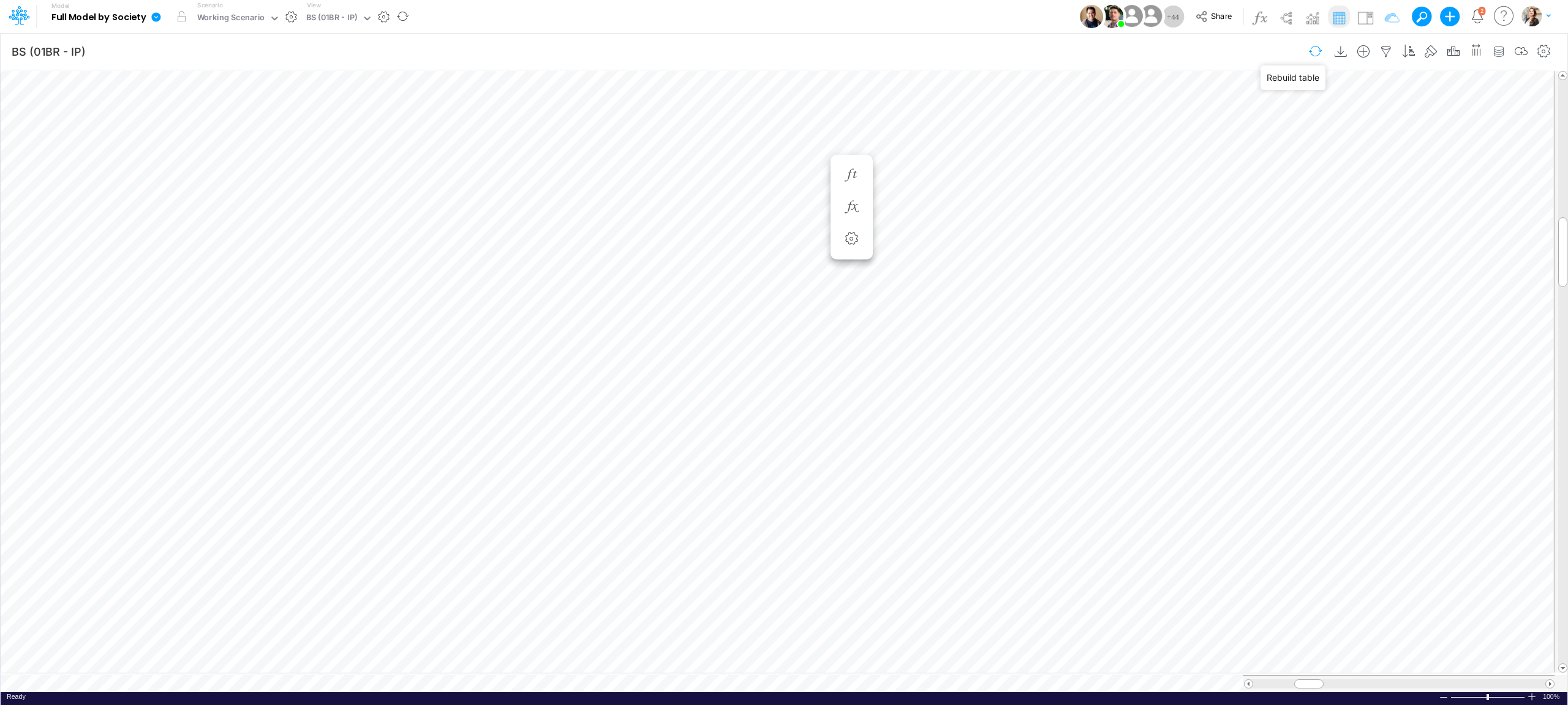
click at [1311, 50] on button "button" at bounding box center [1316, 51] width 29 height 22
type input "BS (01BR - IP)"
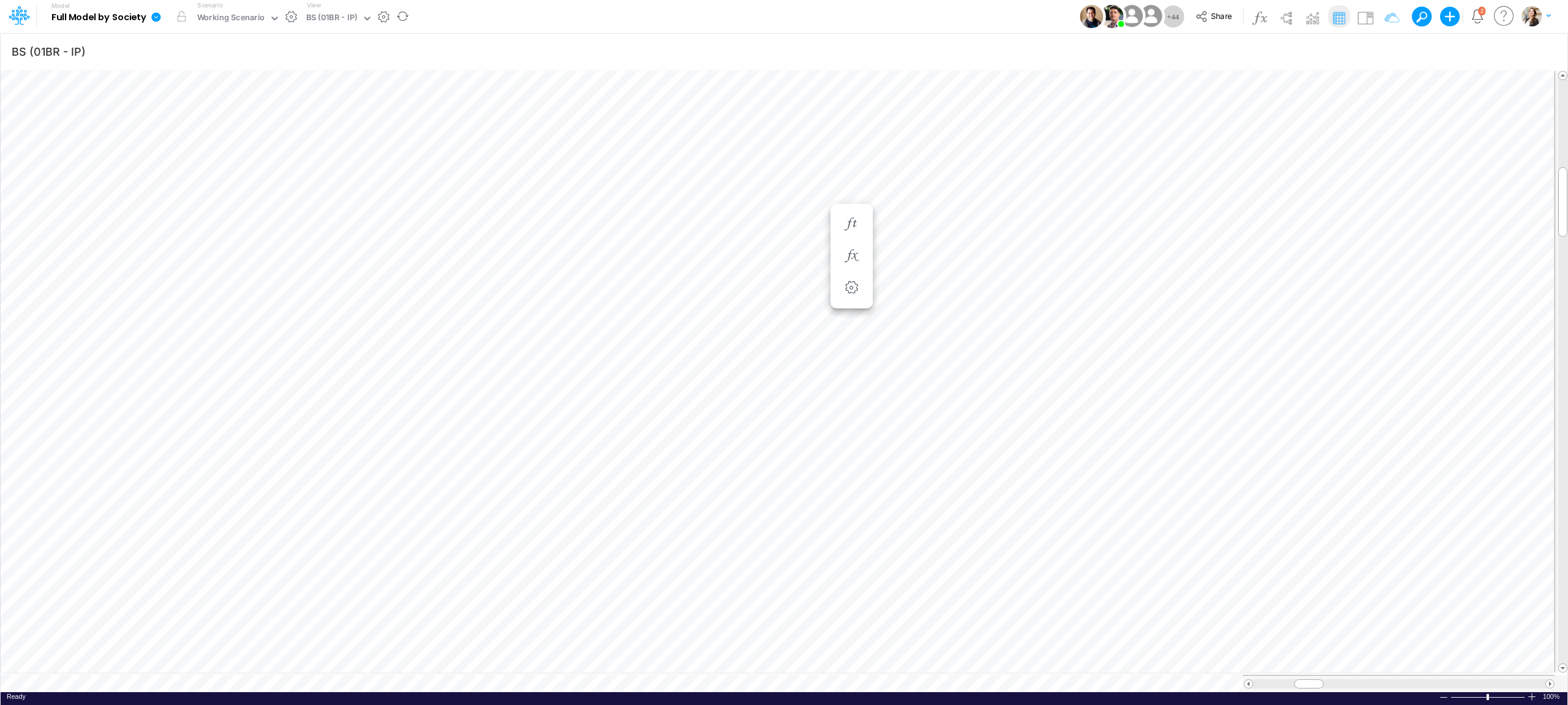
scroll to position [0, 1]
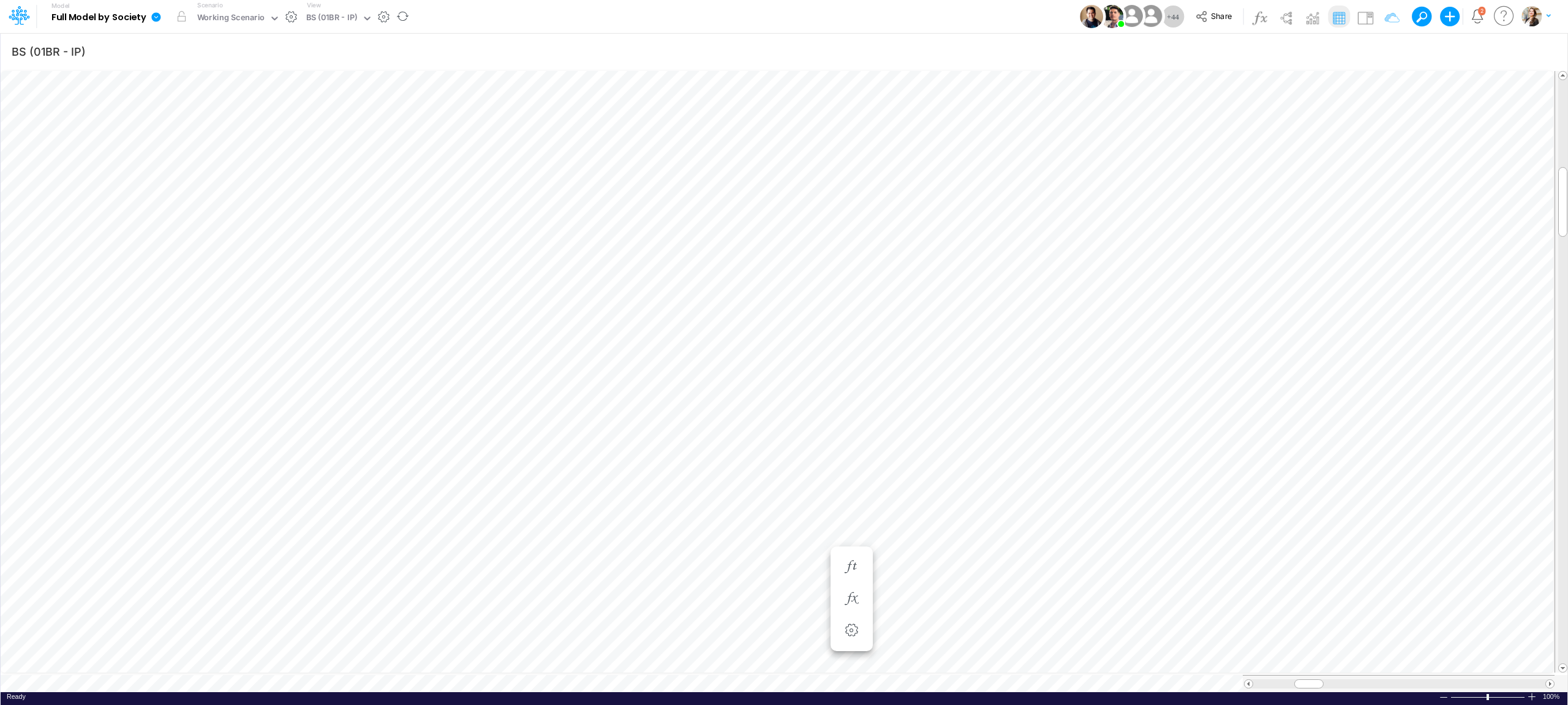
scroll to position [0, 1]
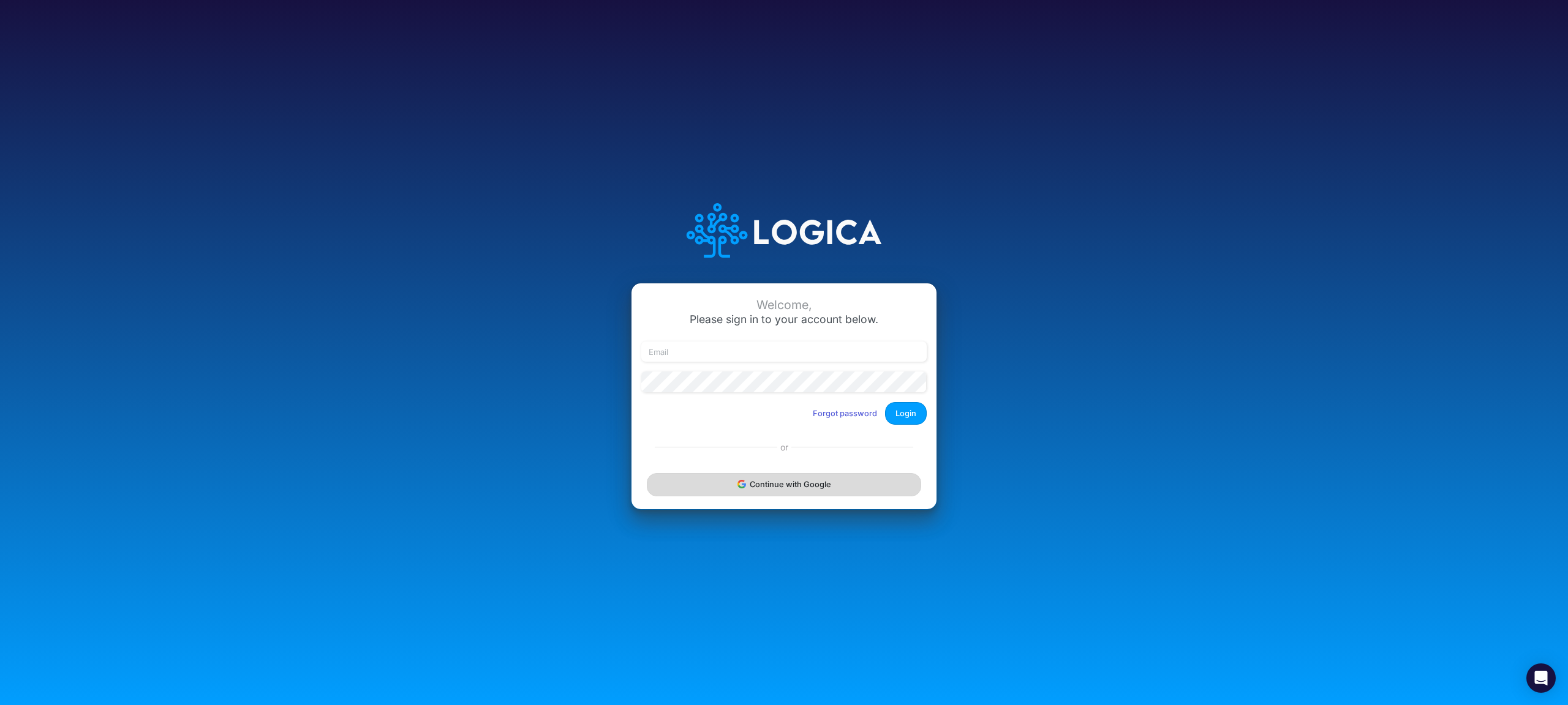
click at [730, 485] on button "Continue with Google" at bounding box center [784, 485] width 275 height 23
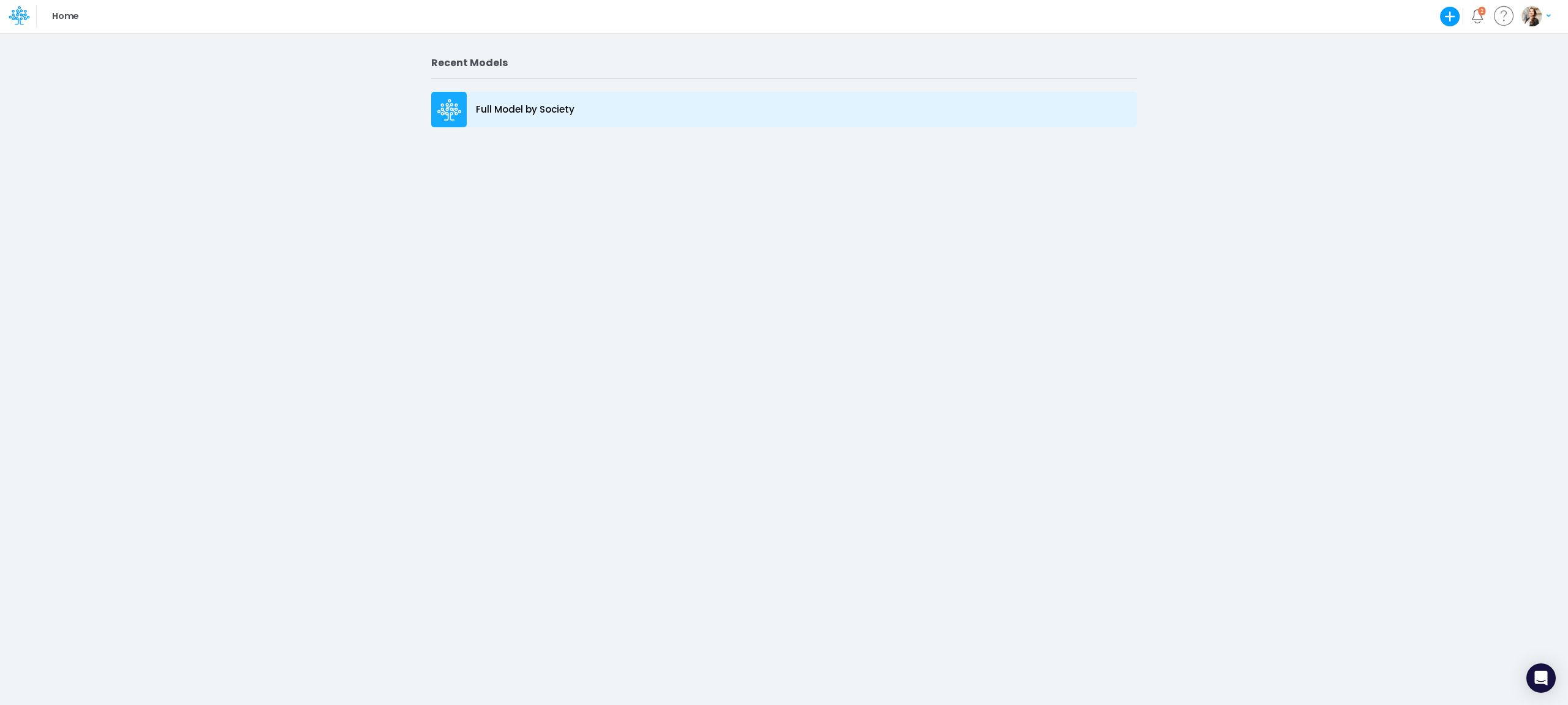
click at [568, 116] on p "Full Model by Society" at bounding box center [525, 110] width 98 height 14
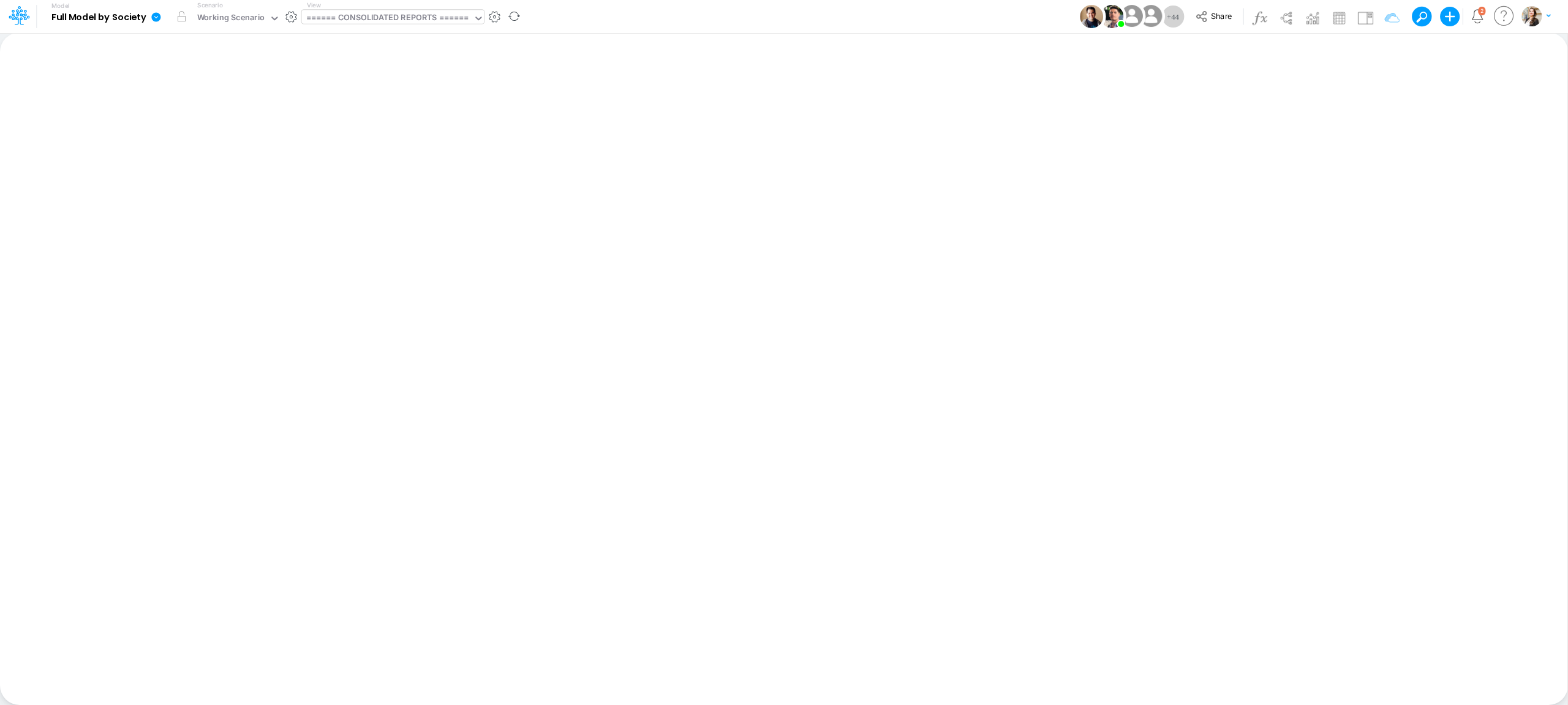
click at [321, 19] on div "====== CONSOLIDATED REPORTS ======" at bounding box center [388, 19] width 163 height 14
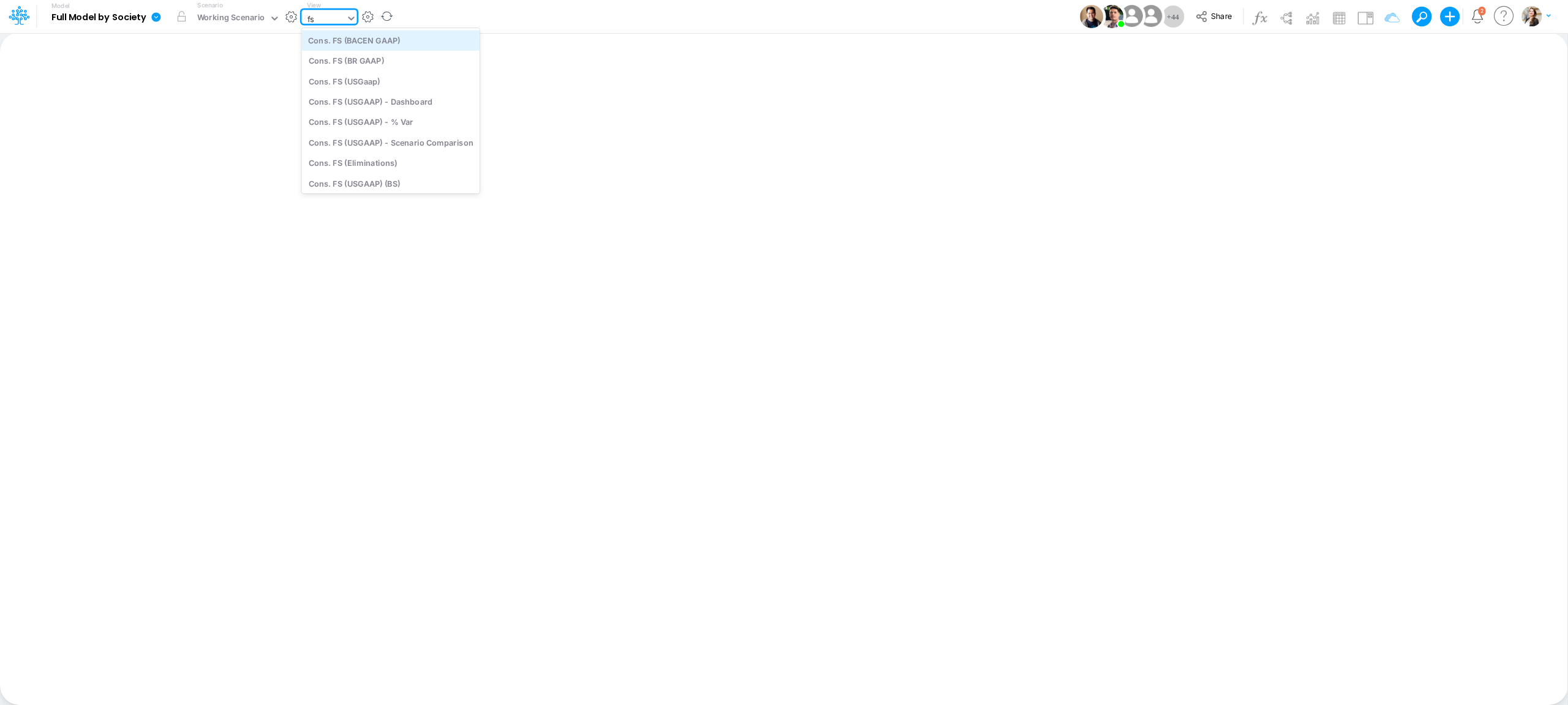
type input "f"
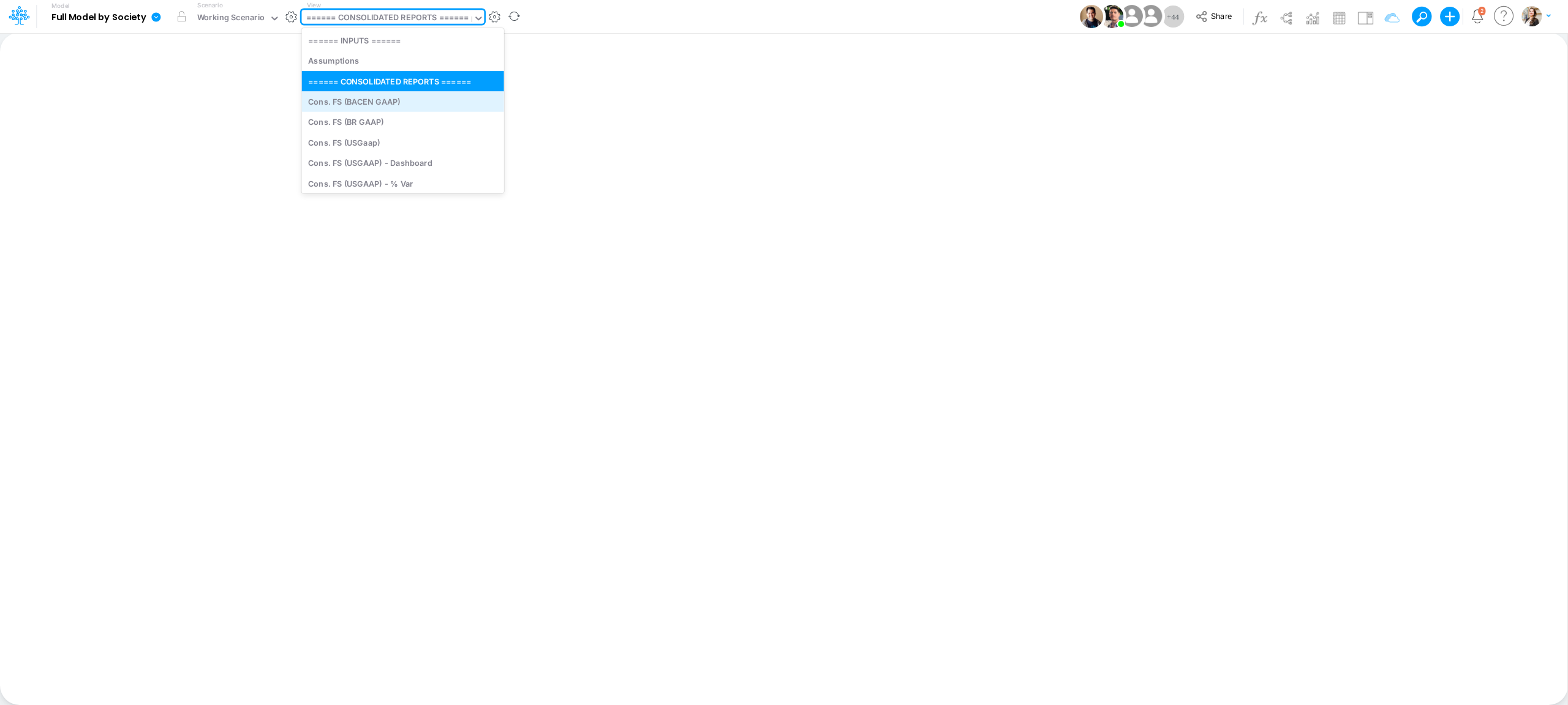
type input "bs"
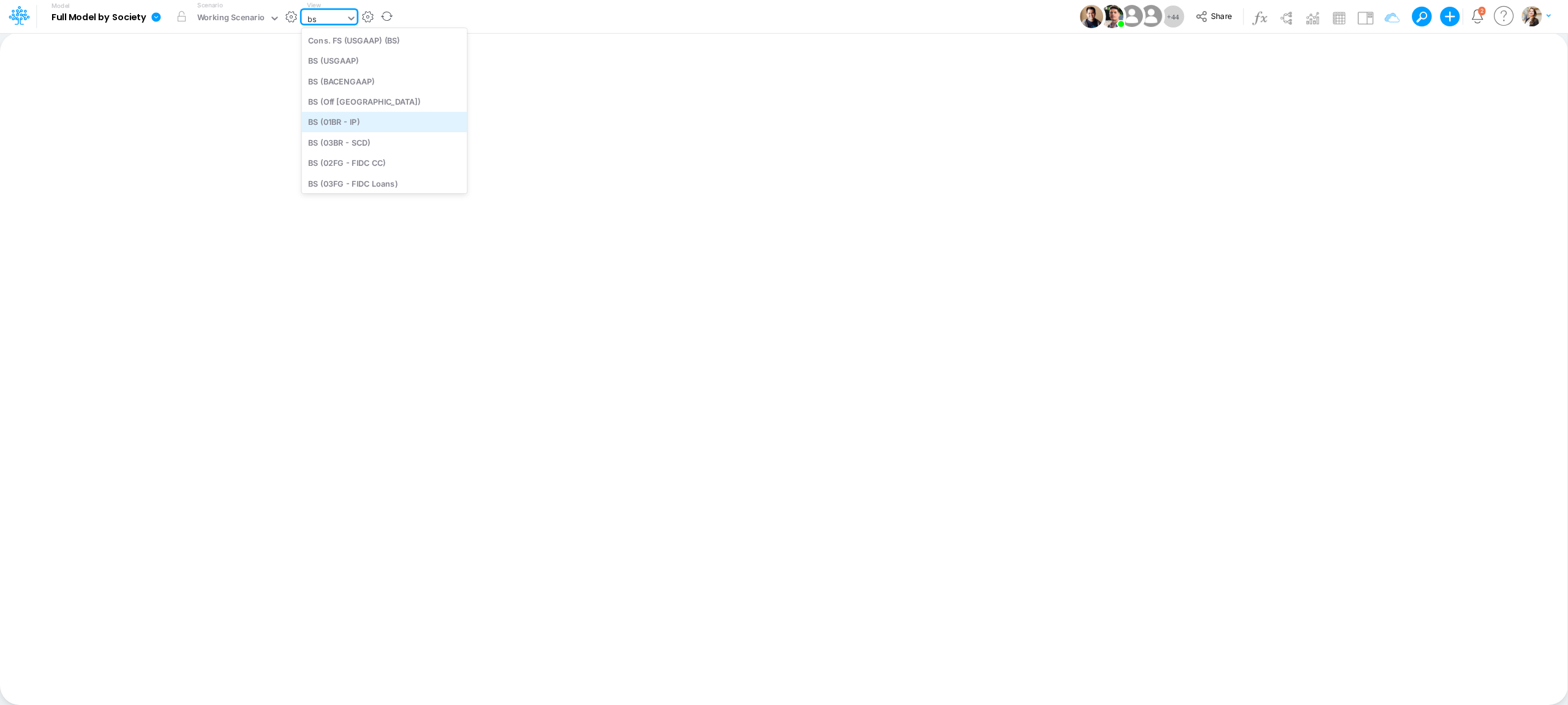
click at [356, 124] on div "BS (01BR - IP)" at bounding box center [385, 122] width 165 height 20
type input "BS (01BR - IP)"
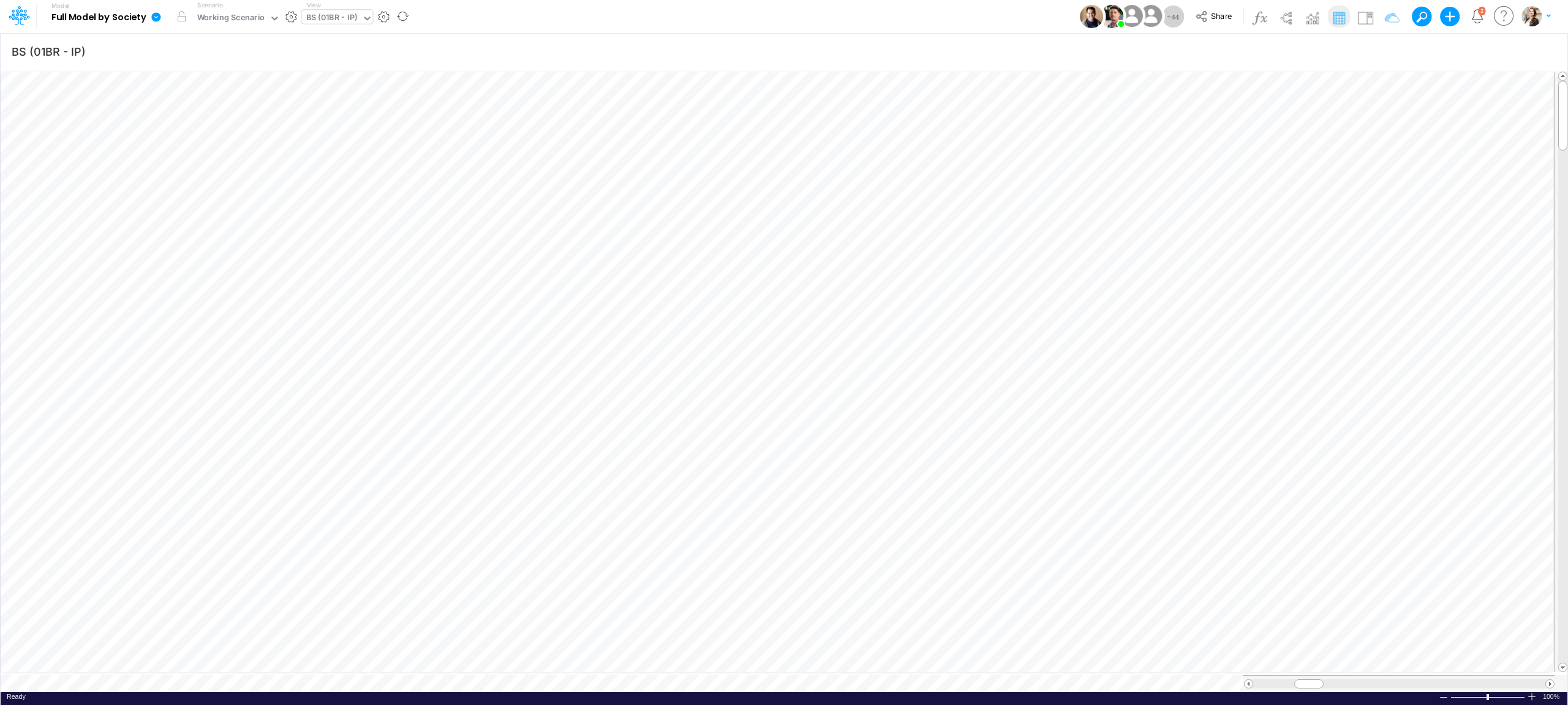
scroll to position [0, 1]
